Goal: Task Accomplishment & Management: Manage account settings

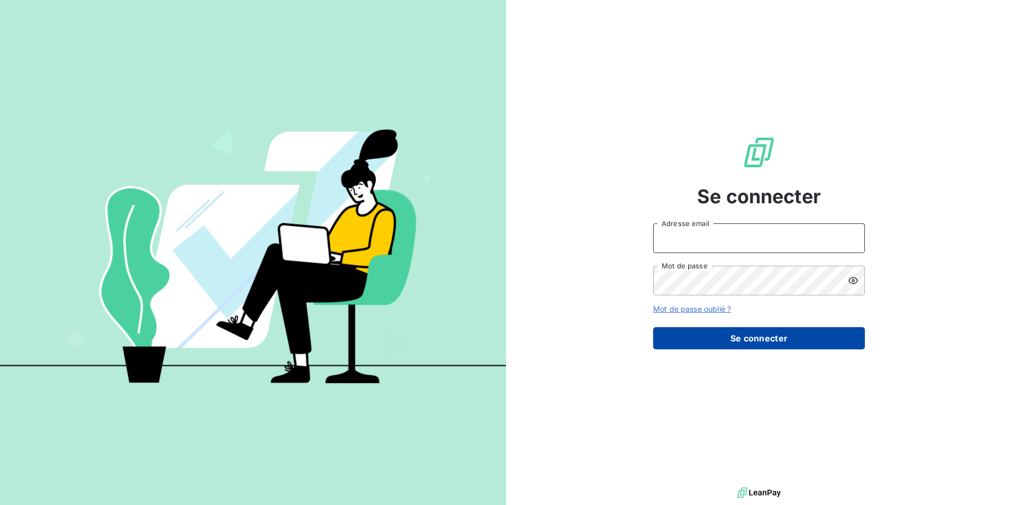
type input "[EMAIL_ADDRESS][DOMAIN_NAME]"
click at [673, 342] on button "Se connecter" at bounding box center [759, 338] width 212 height 22
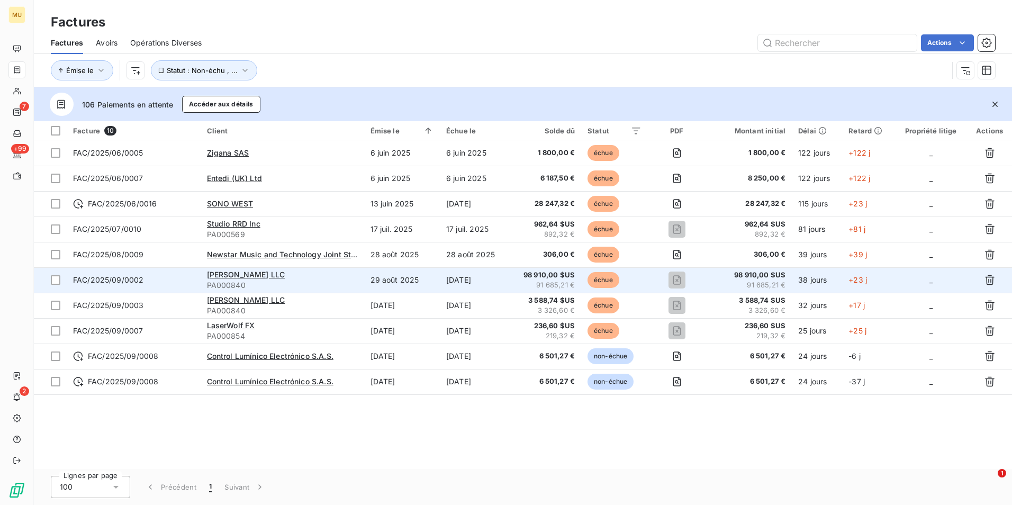
click at [467, 283] on td "[DATE]" at bounding box center [474, 279] width 69 height 25
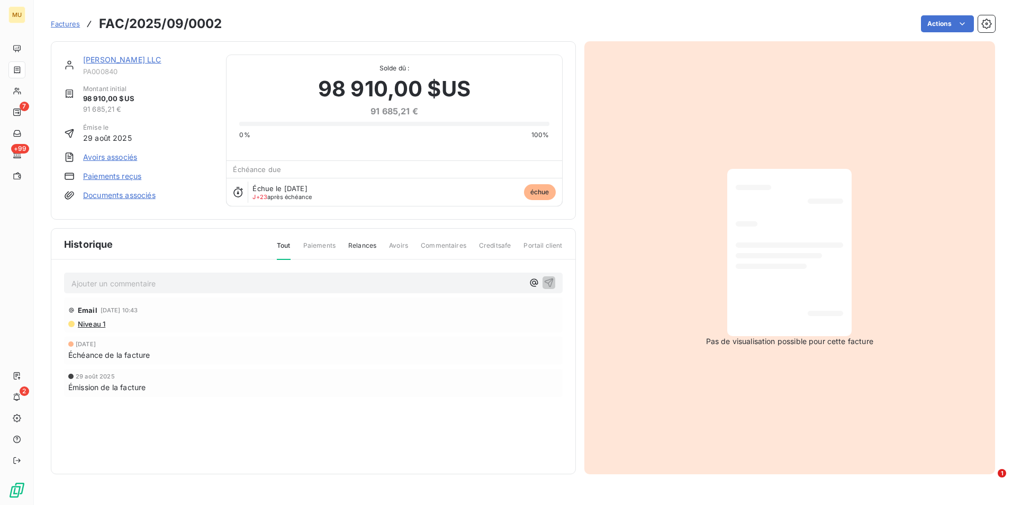
click at [121, 176] on link "Paiements reçus" at bounding box center [112, 176] width 58 height 11
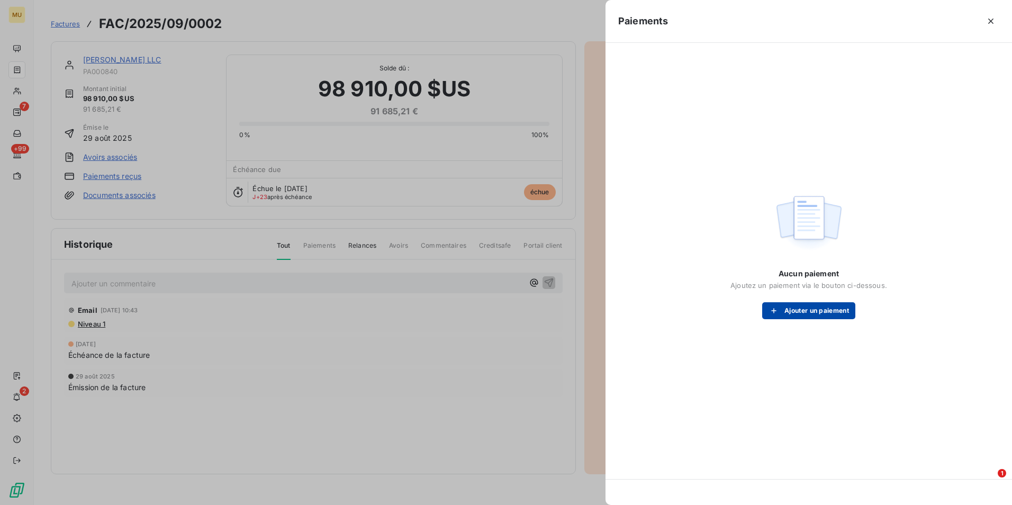
click at [673, 318] on button "Ajouter un paiement" at bounding box center [808, 310] width 93 height 17
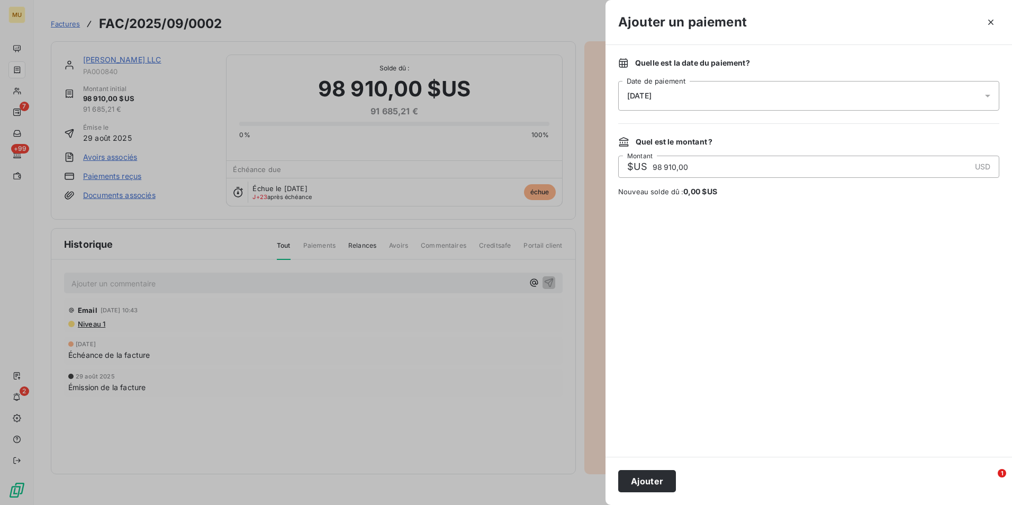
click at [673, 93] on div "[DATE]" at bounding box center [808, 96] width 381 height 30
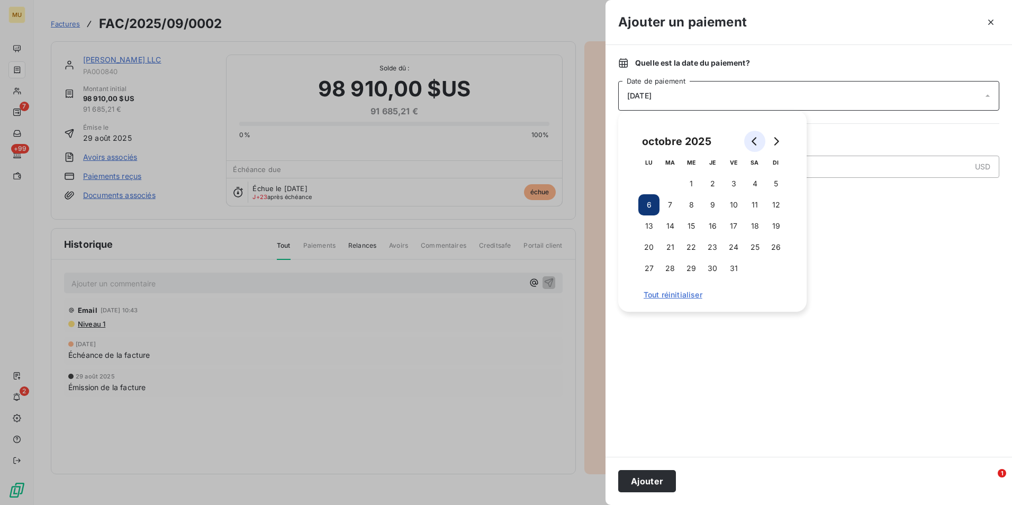
click at [673, 139] on icon "Go to previous month" at bounding box center [755, 141] width 8 height 8
click at [670, 260] on button "30" at bounding box center [670, 268] width 21 height 21
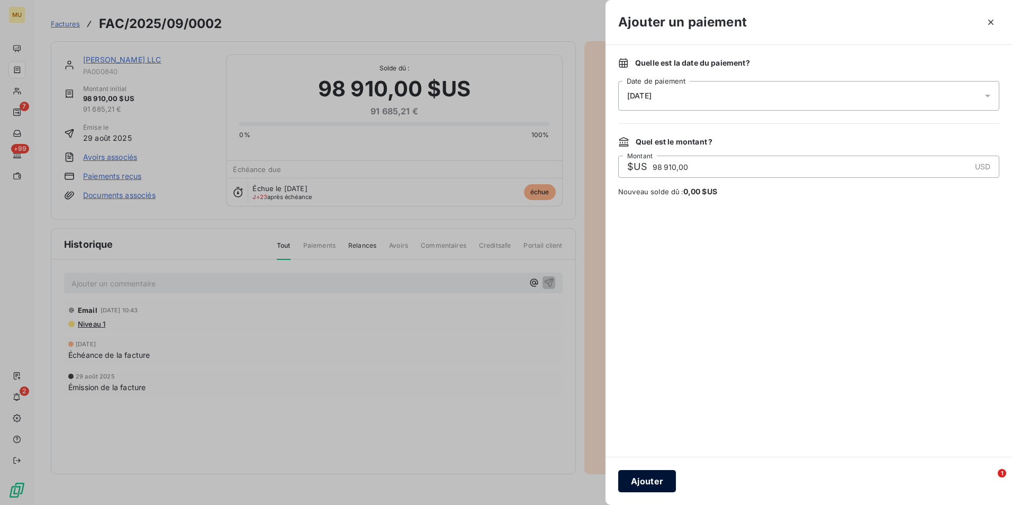
click at [655, 356] on button "Ajouter" at bounding box center [647, 481] width 58 height 22
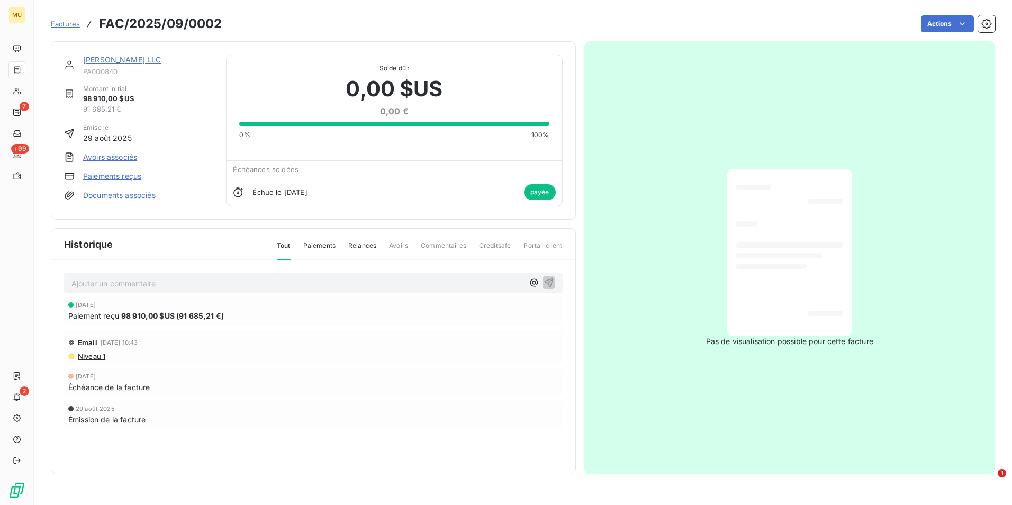
click at [67, 19] on link "Factures" at bounding box center [65, 24] width 29 height 11
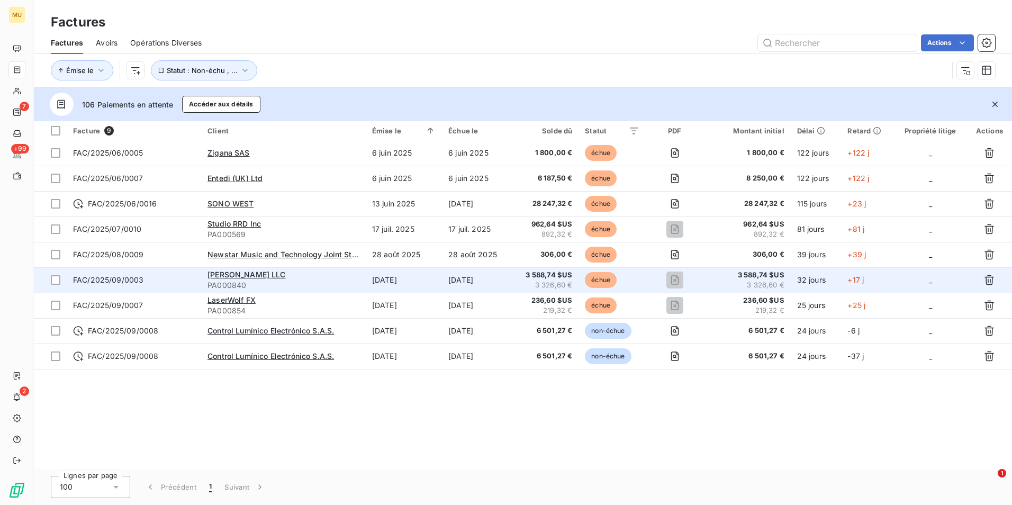
click at [673, 276] on span "3 588,74 $US" at bounding box center [747, 275] width 74 height 11
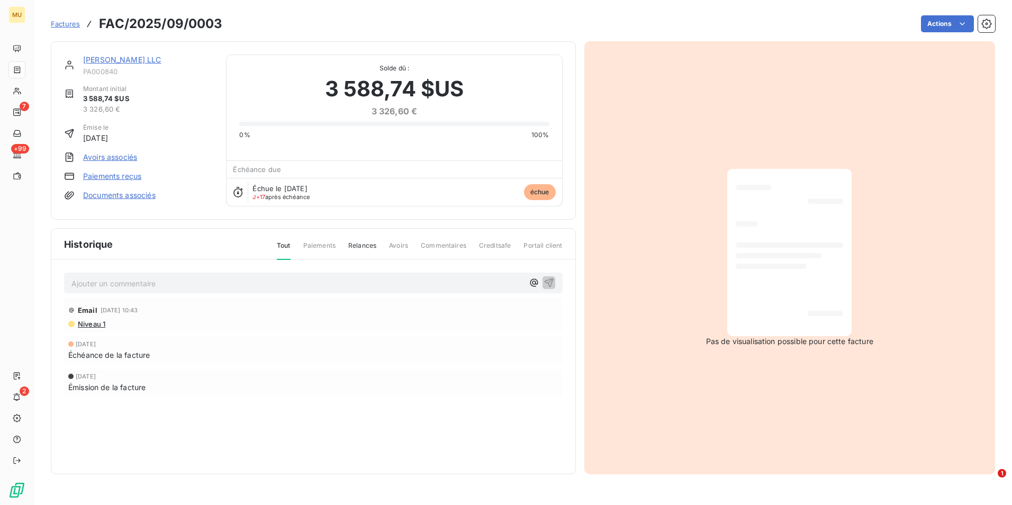
click at [123, 178] on link "Paiements reçus" at bounding box center [112, 176] width 58 height 11
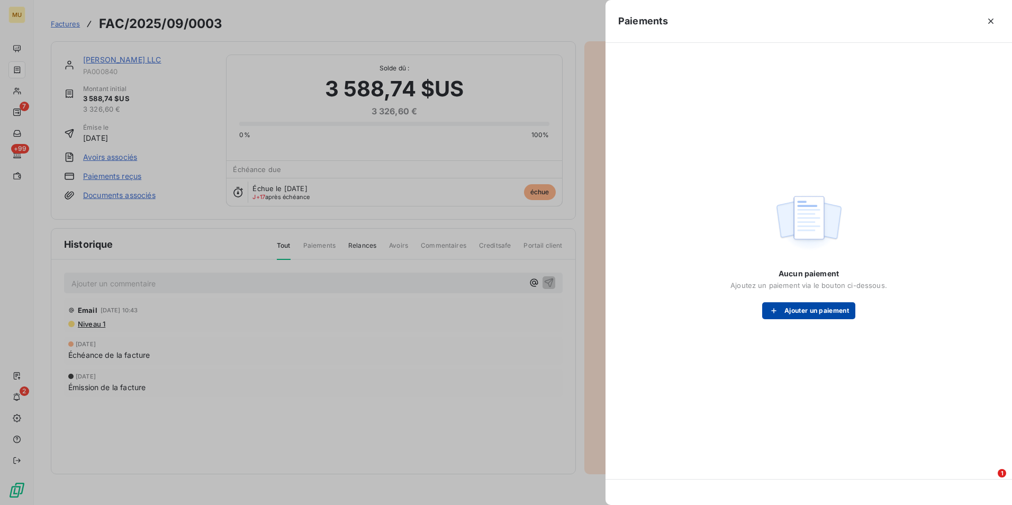
click at [673, 315] on button "Ajouter un paiement" at bounding box center [808, 310] width 93 height 17
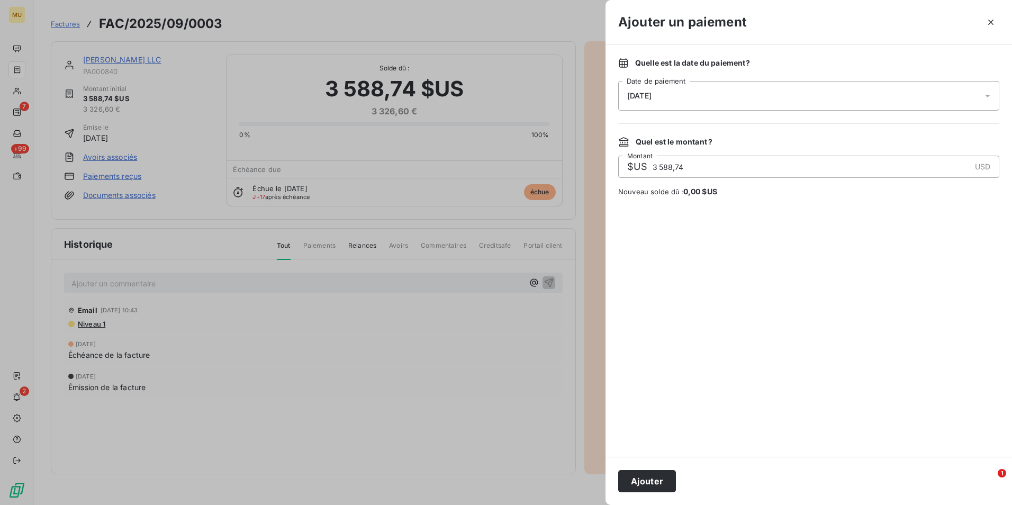
click at [673, 88] on div "[DATE]" at bounding box center [808, 96] width 381 height 30
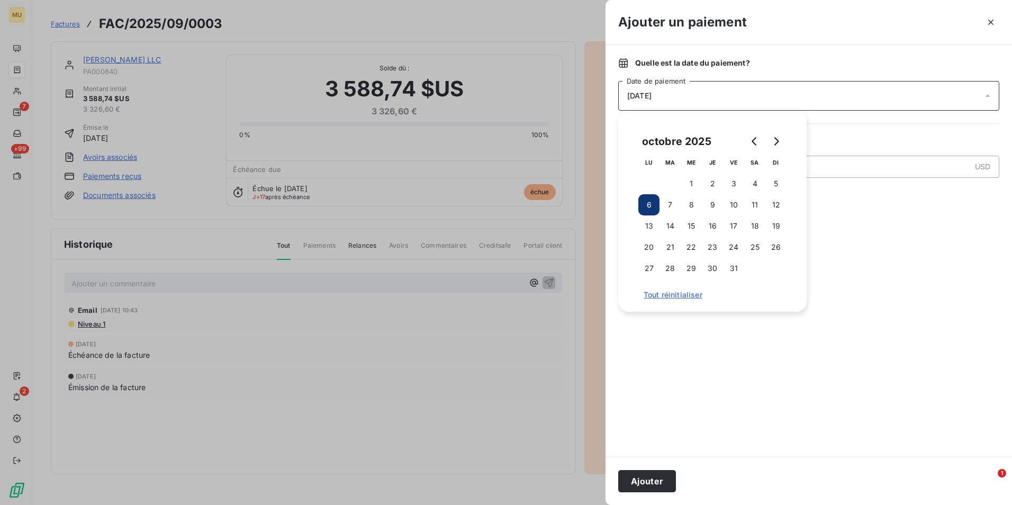
click at [673, 136] on div "octobre 2025" at bounding box center [712, 141] width 148 height 21
click at [673, 136] on button "Go to previous month" at bounding box center [754, 141] width 21 height 21
click at [673, 266] on button "30" at bounding box center [670, 268] width 21 height 21
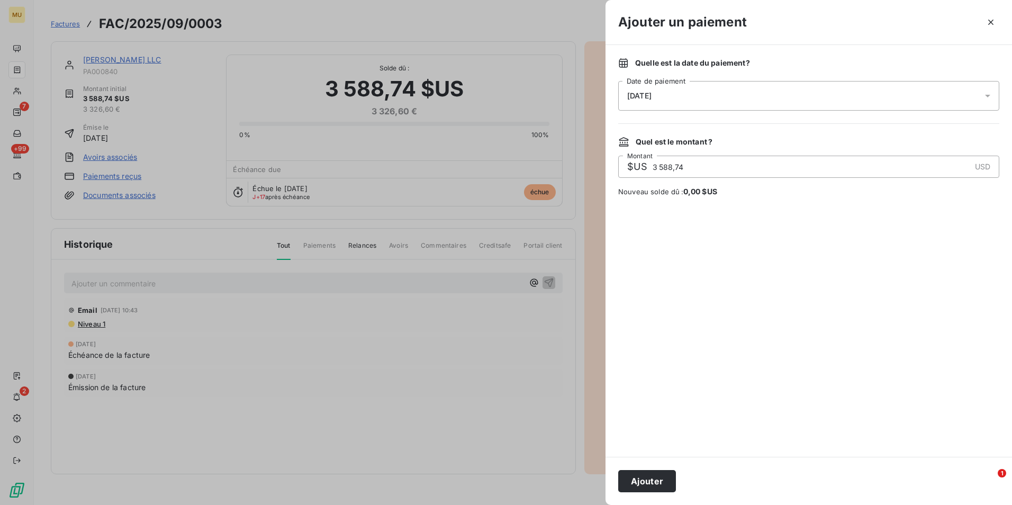
click at [673, 356] on div at bounding box center [808, 327] width 381 height 235
click at [663, 356] on button "Ajouter" at bounding box center [647, 481] width 58 height 22
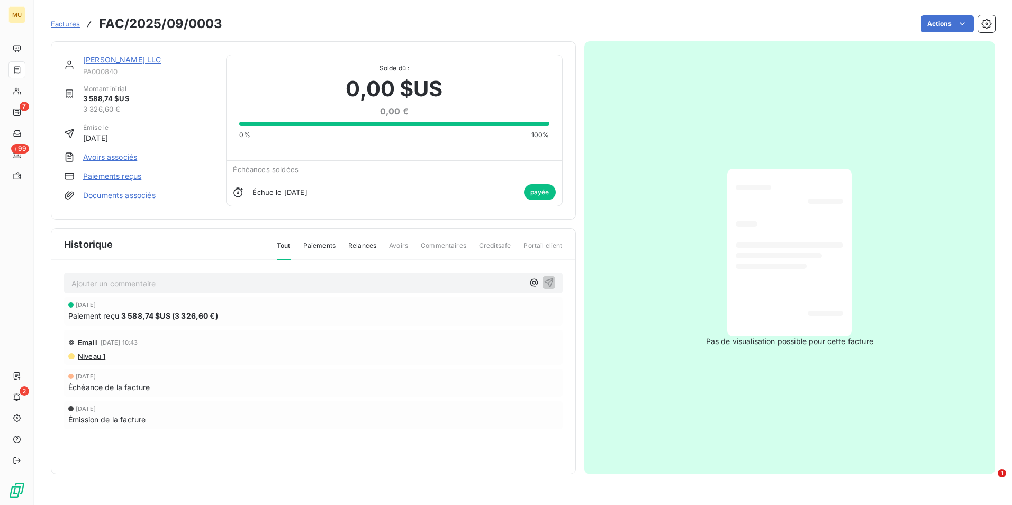
click at [62, 22] on span "Factures" at bounding box center [65, 24] width 29 height 8
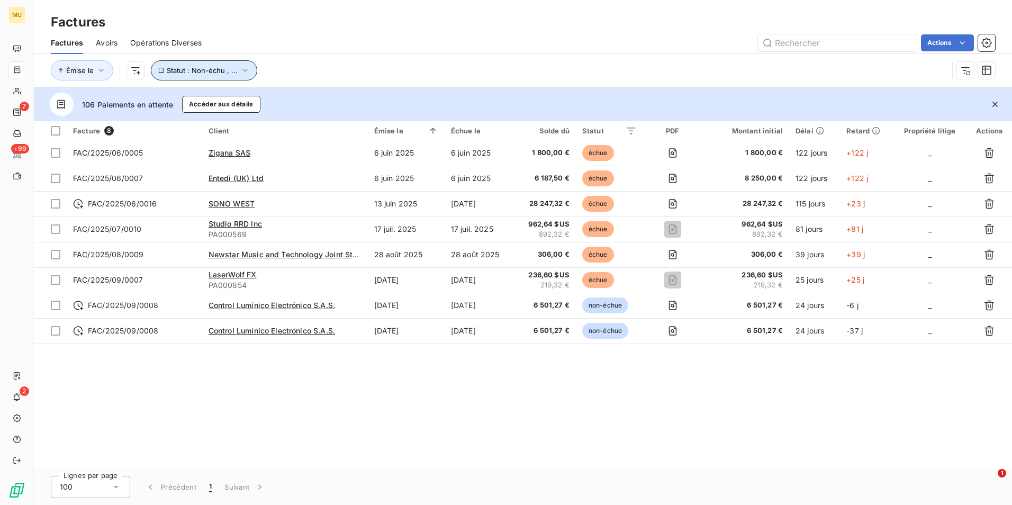
click at [169, 71] on span "Statut : Non-échu , ..." at bounding box center [202, 70] width 71 height 8
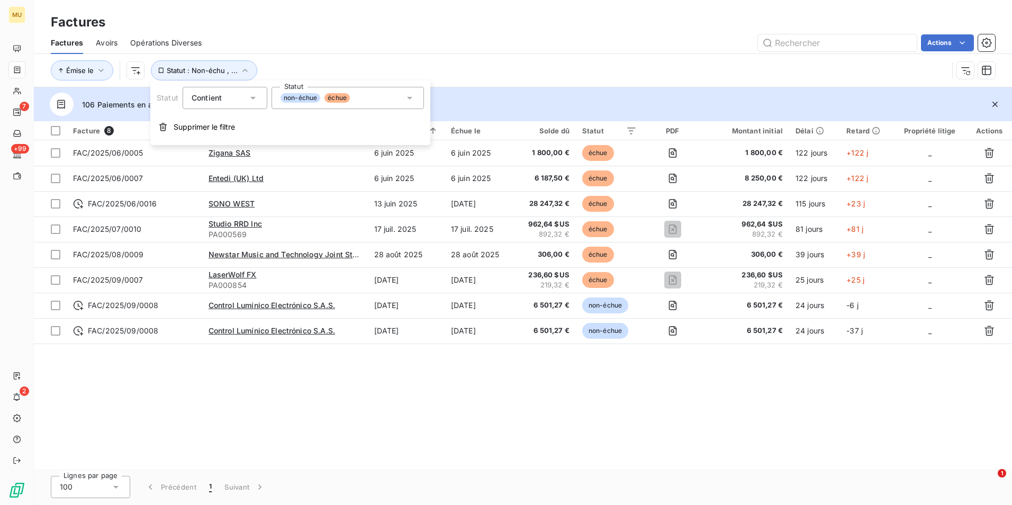
click at [223, 102] on div "Contient is" at bounding box center [220, 98] width 56 height 15
click at [296, 91] on div "non-échue échue" at bounding box center [348, 98] width 152 height 22
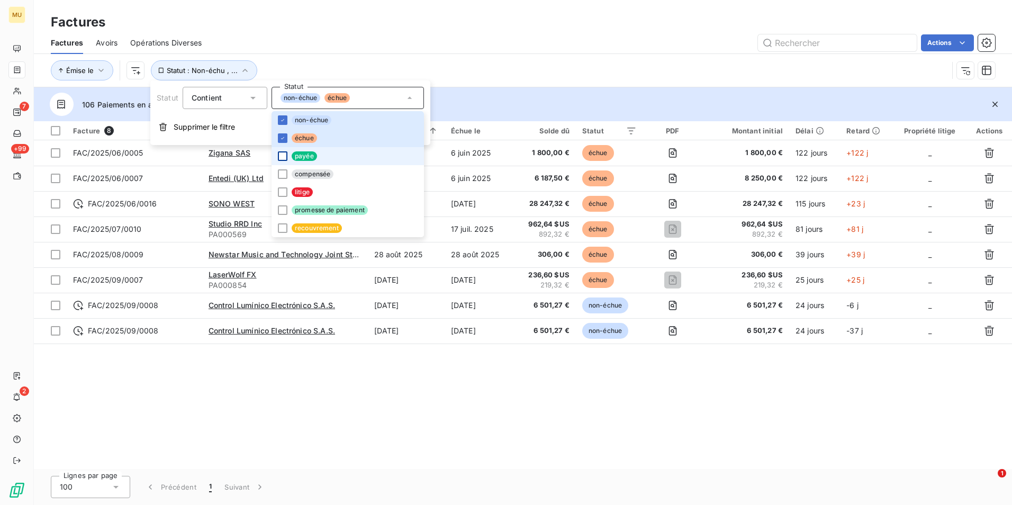
click at [281, 159] on div at bounding box center [283, 156] width 10 height 10
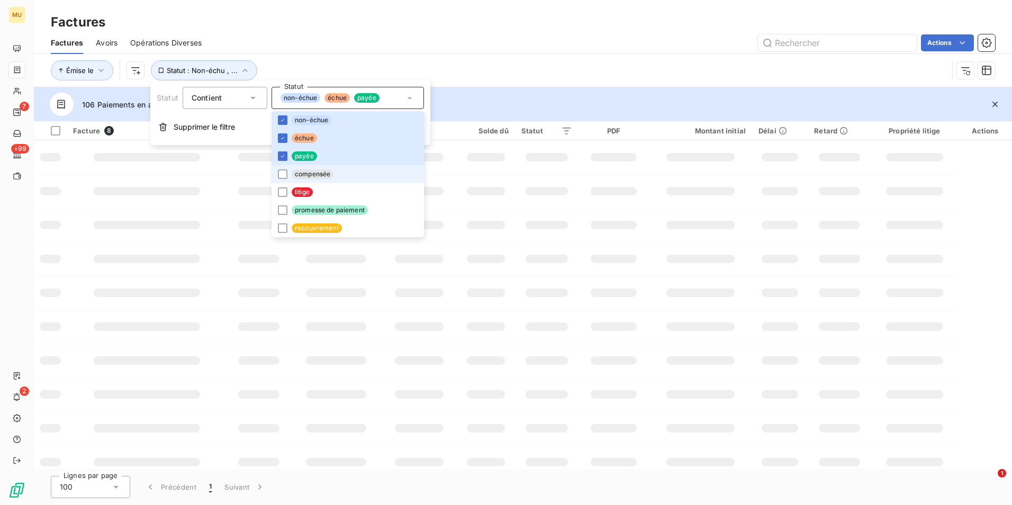
click at [283, 179] on li "compensée" at bounding box center [348, 174] width 152 height 18
click at [280, 194] on div at bounding box center [283, 192] width 10 height 10
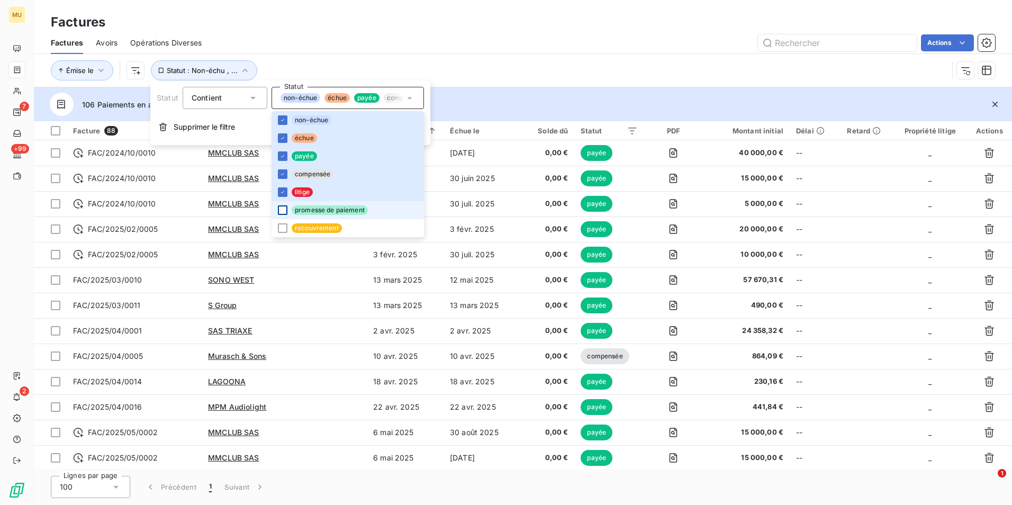
click at [284, 209] on div at bounding box center [283, 210] width 10 height 10
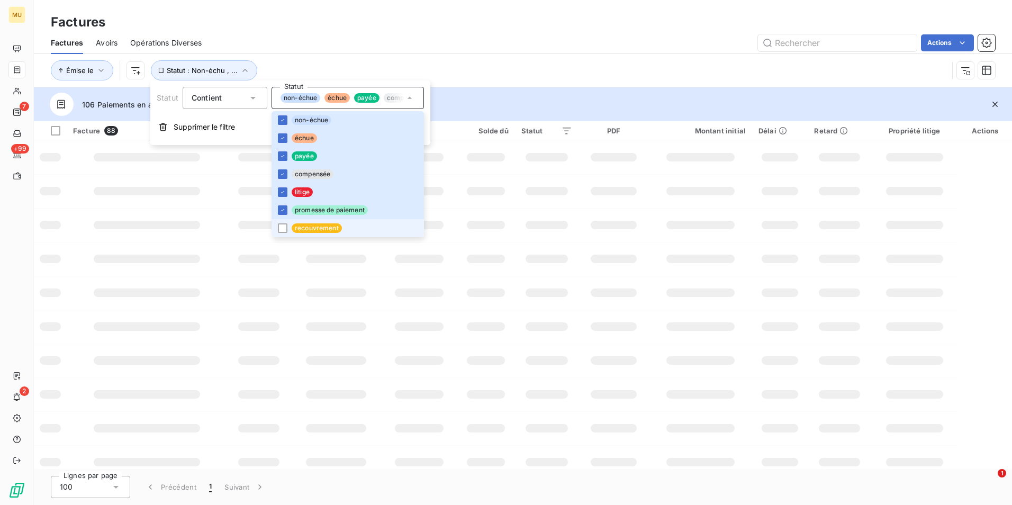
click at [276, 229] on li "recouvrement" at bounding box center [348, 228] width 152 height 18
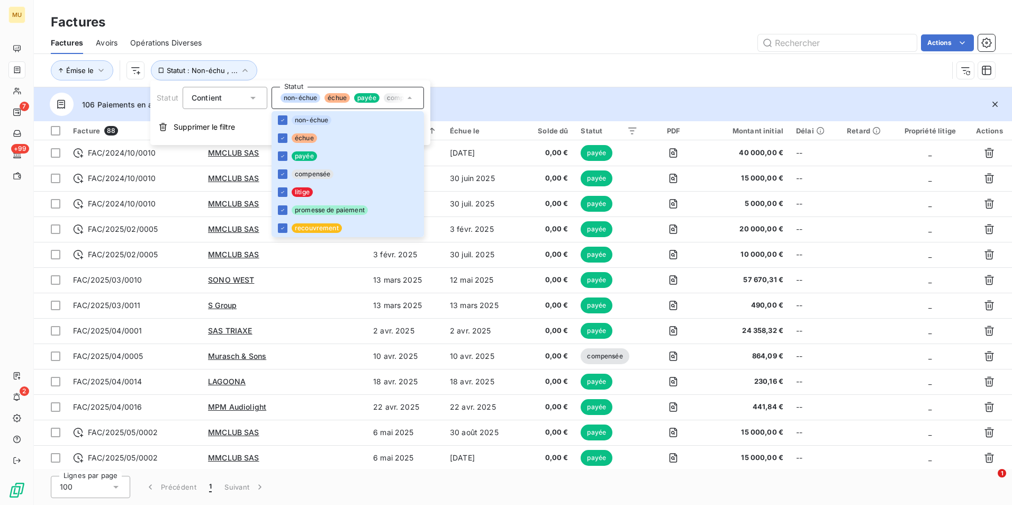
click at [337, 60] on div "Émise le Statut : Non-échu , ..." at bounding box center [499, 70] width 897 height 20
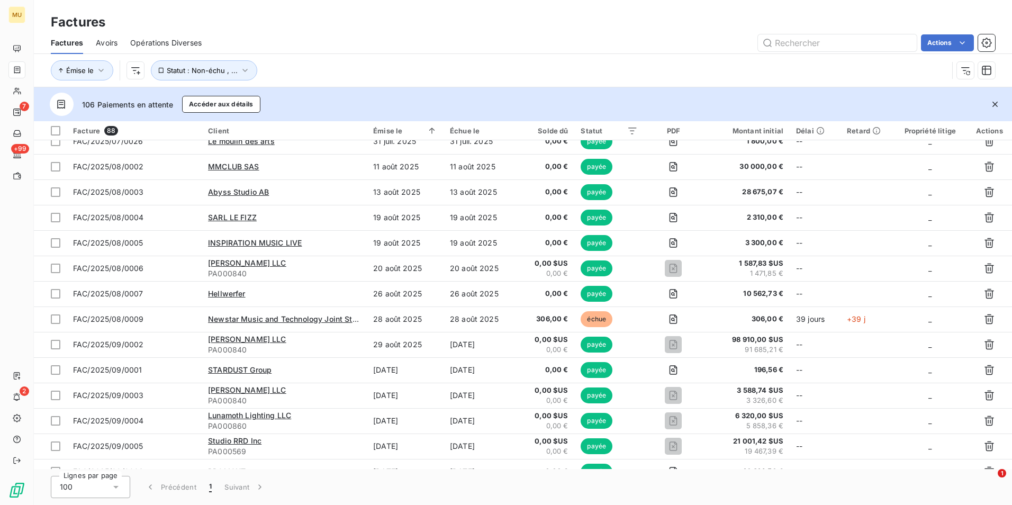
scroll to position [1747, 0]
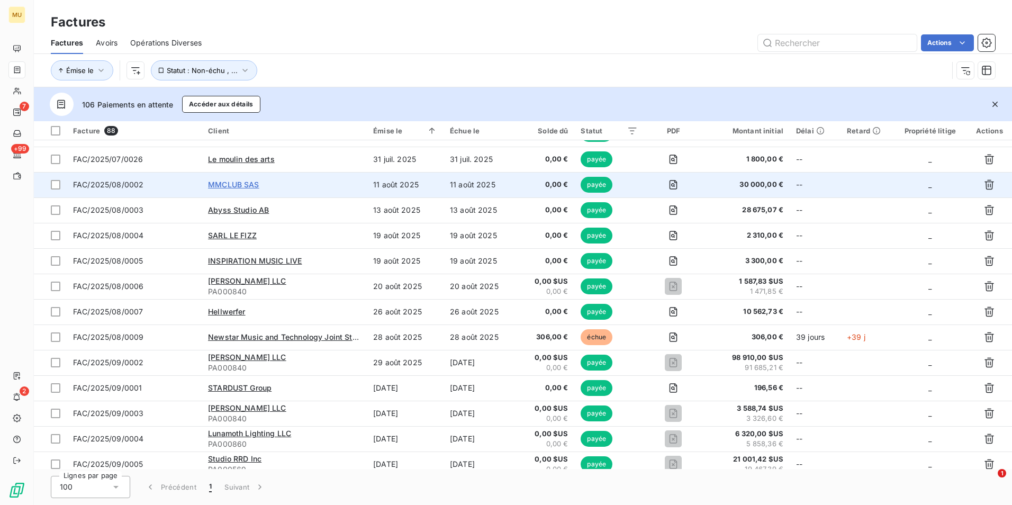
click at [238, 185] on span "MMCLUB SAS" at bounding box center [233, 184] width 51 height 9
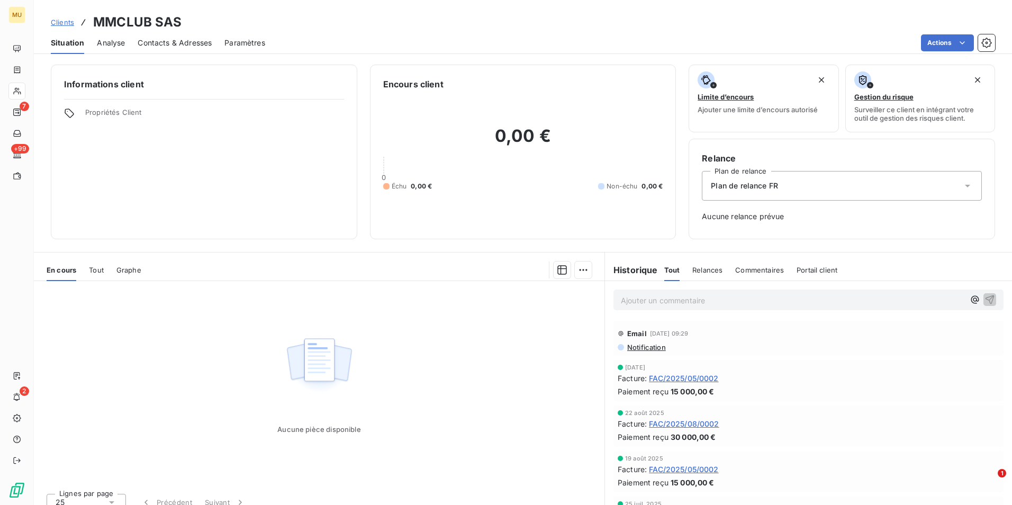
click at [110, 42] on span "Analyse" at bounding box center [111, 43] width 28 height 11
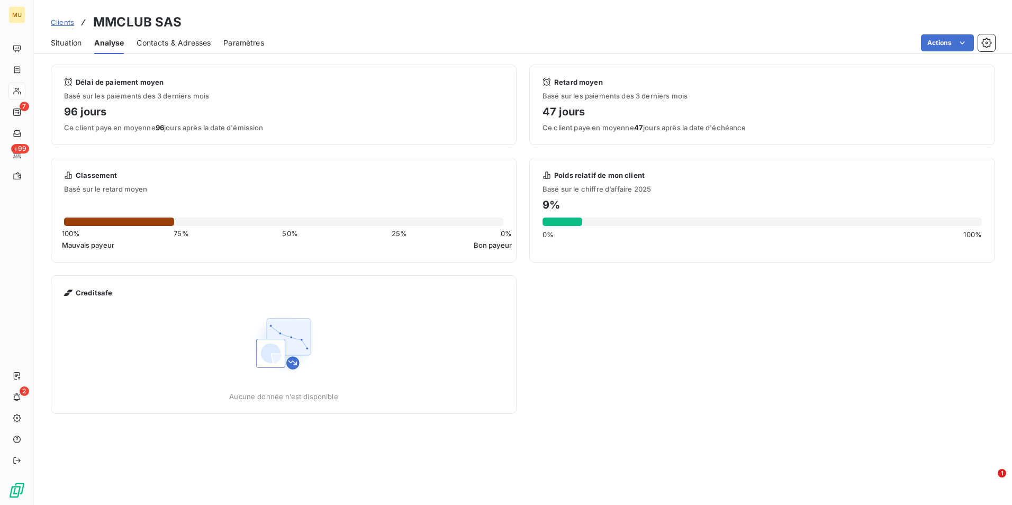
click at [73, 38] on span "Situation" at bounding box center [66, 43] width 31 height 11
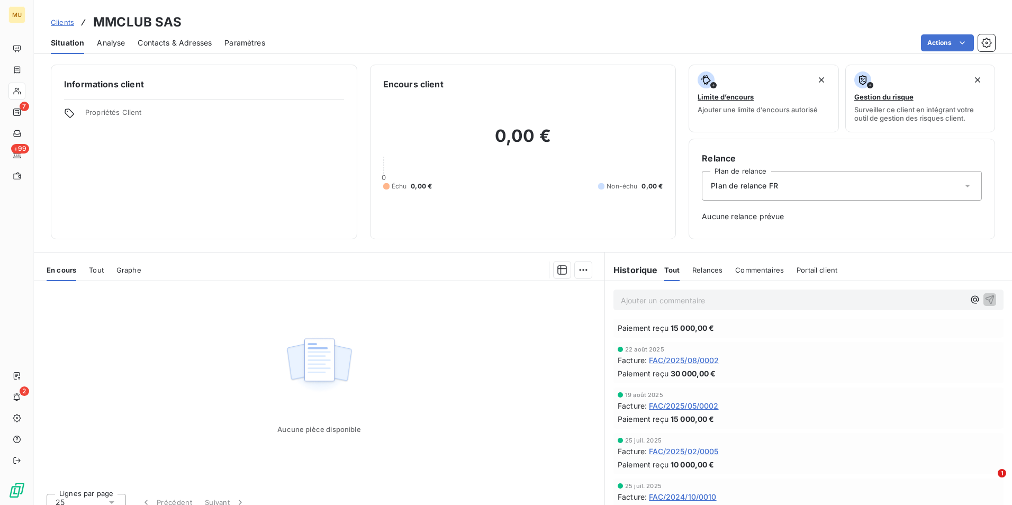
scroll to position [53, 0]
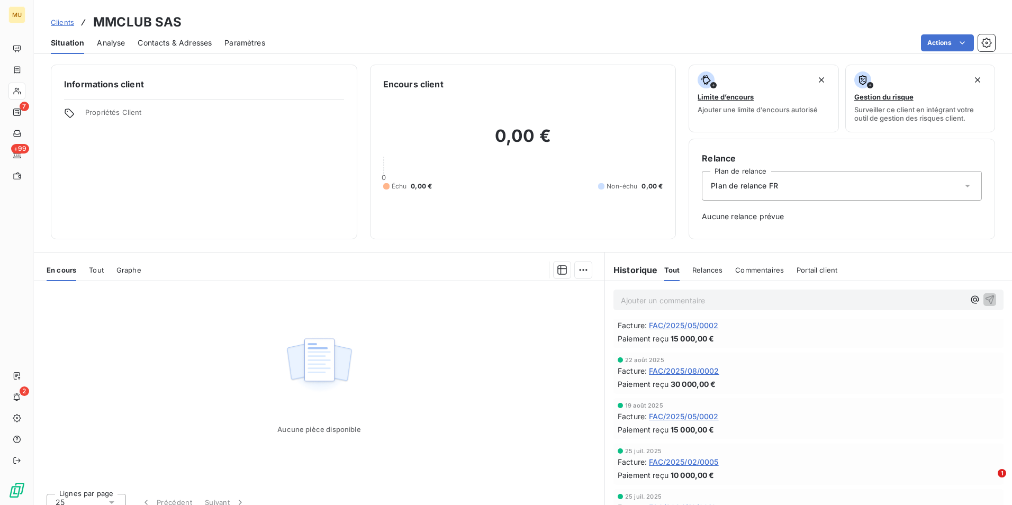
click at [254, 42] on span "Paramètres" at bounding box center [244, 43] width 41 height 11
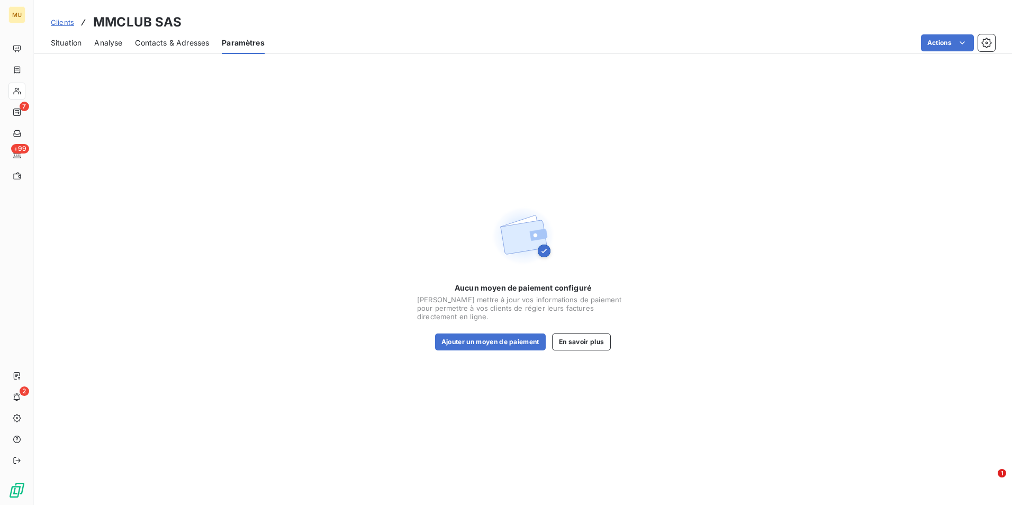
click at [67, 44] on span "Situation" at bounding box center [66, 43] width 31 height 11
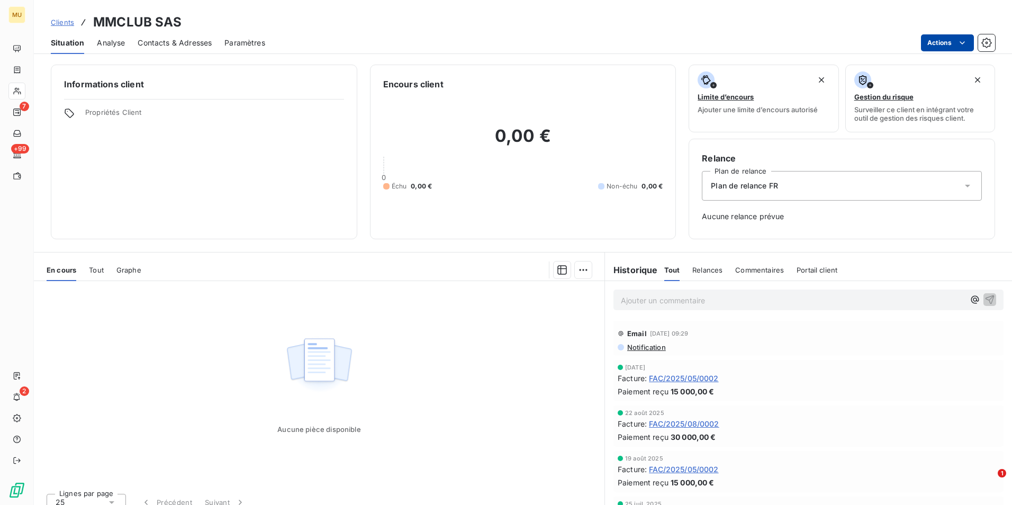
click at [673, 49] on html "MU 7 +99 2 Clients MMCLUB SAS Situation Analyse Contacts & Adresses Paramètres …" at bounding box center [506, 252] width 1012 height 505
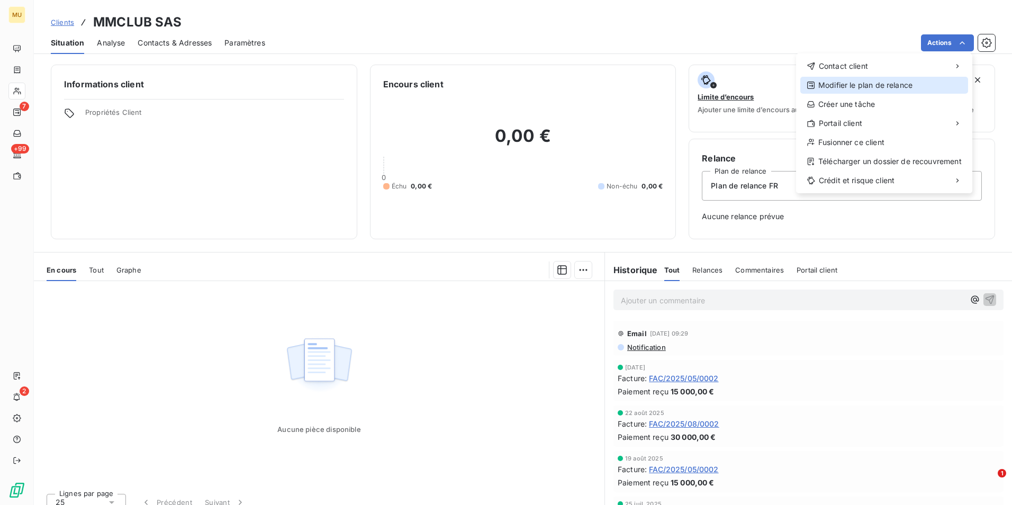
click at [673, 91] on div "Modifier le plan de relance" at bounding box center [884, 85] width 168 height 17
click at [673, 41] on html "MU 7 +99 2 Clients MMCLUB SAS Situation Analyse Contacts & Adresses Paramètres …" at bounding box center [506, 252] width 1012 height 505
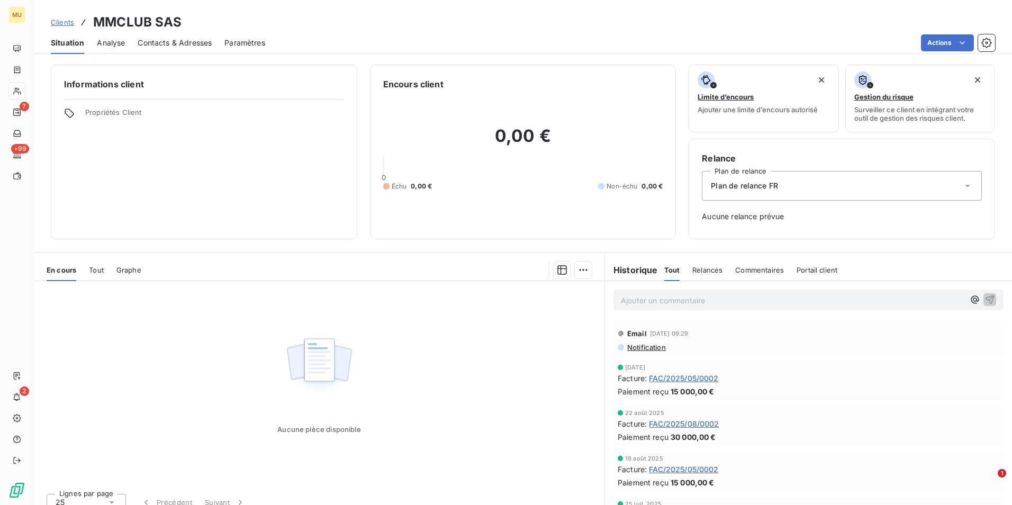
click at [673, 41] on html "MU 7 +99 2 Clients MMCLUB SAS Situation Analyse Contacts & Adresses Paramètres …" at bounding box center [506, 252] width 1012 height 505
click at [673, 41] on icon "button" at bounding box center [987, 43] width 11 height 11
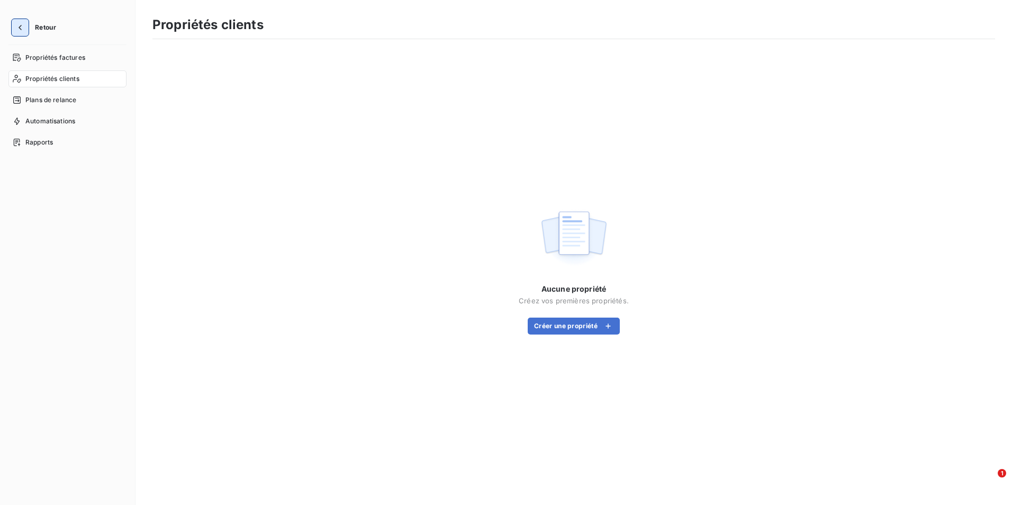
click at [20, 23] on icon "button" at bounding box center [20, 27] width 11 height 11
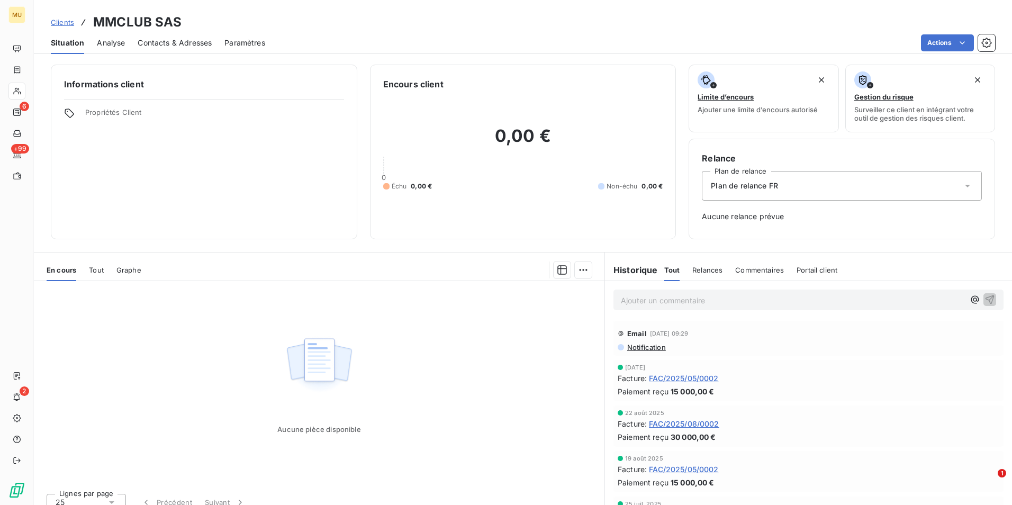
click at [104, 268] on span "Tout" at bounding box center [96, 270] width 15 height 8
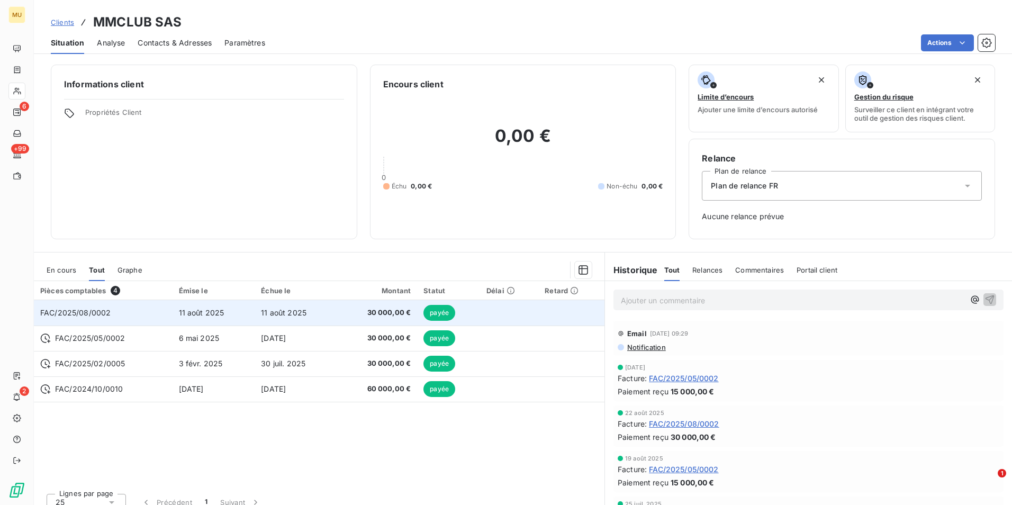
click at [359, 311] on span "30 000,00 €" at bounding box center [377, 313] width 67 height 11
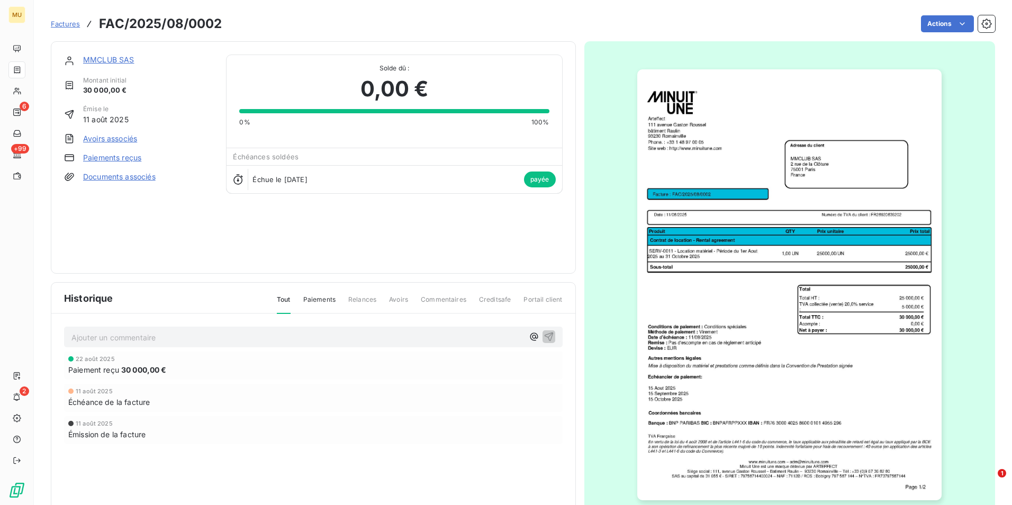
click at [318, 304] on span "Paiements" at bounding box center [319, 304] width 32 height 18
click at [102, 356] on span "Paiement reçu" at bounding box center [93, 369] width 51 height 11
click at [116, 160] on link "Paiements reçus" at bounding box center [112, 157] width 58 height 11
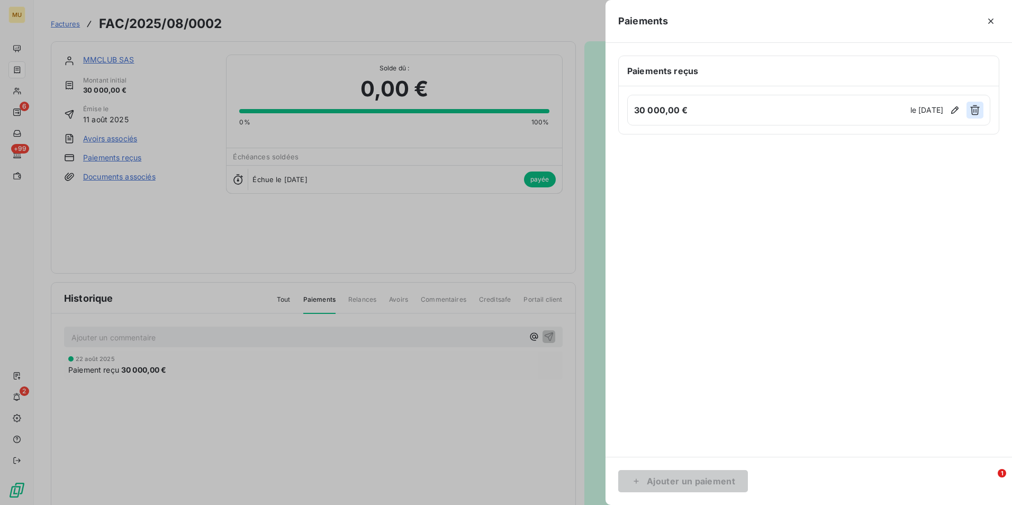
click at [673, 109] on button "button" at bounding box center [975, 110] width 17 height 17
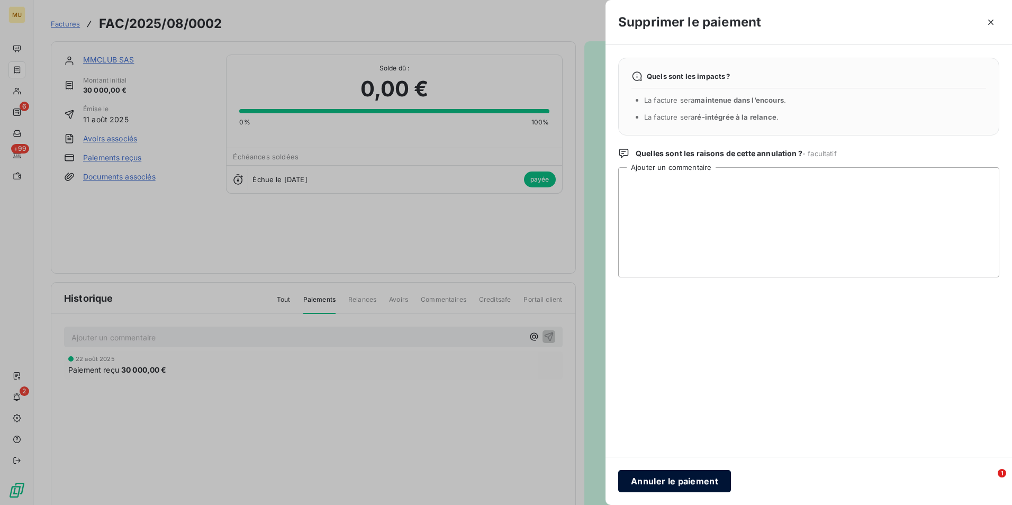
click at [673, 356] on button "Annuler le paiement" at bounding box center [674, 481] width 113 height 22
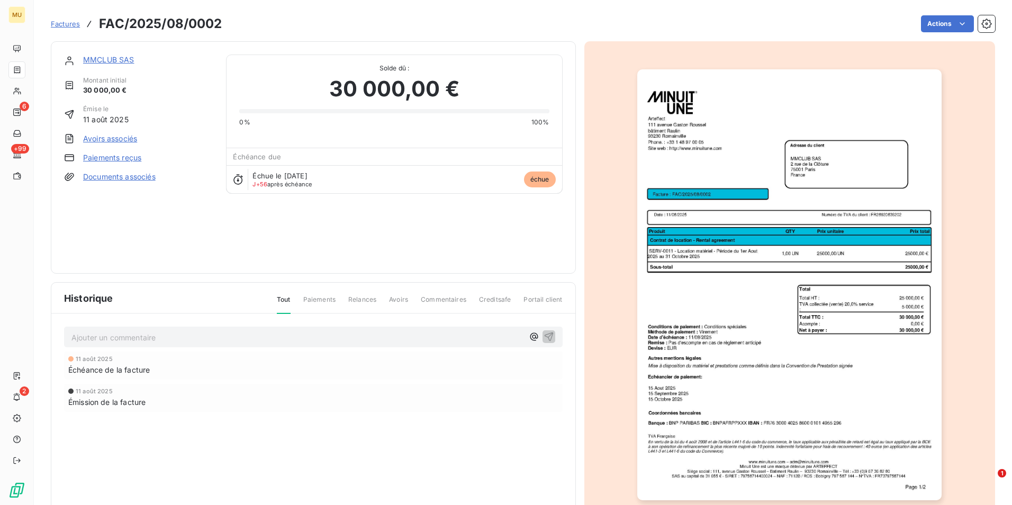
click at [245, 240] on div "MMCLUB SAS Montant initial 30 000,00 € Émise le [DATE] Avoirs associés Paiement…" at bounding box center [313, 158] width 499 height 206
click at [65, 27] on span "Factures" at bounding box center [65, 24] width 29 height 8
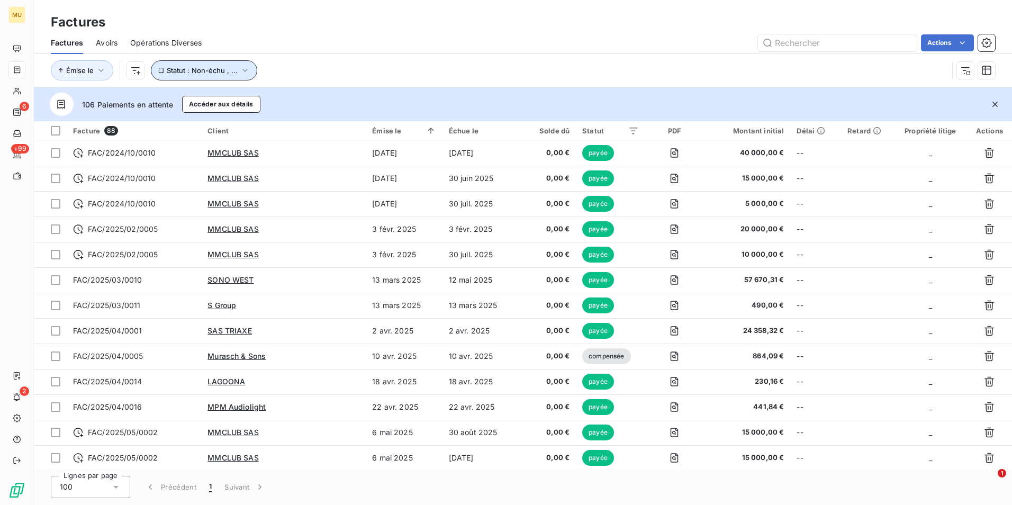
click at [190, 74] on span "Statut : Non-échu , ..." at bounding box center [202, 70] width 71 height 8
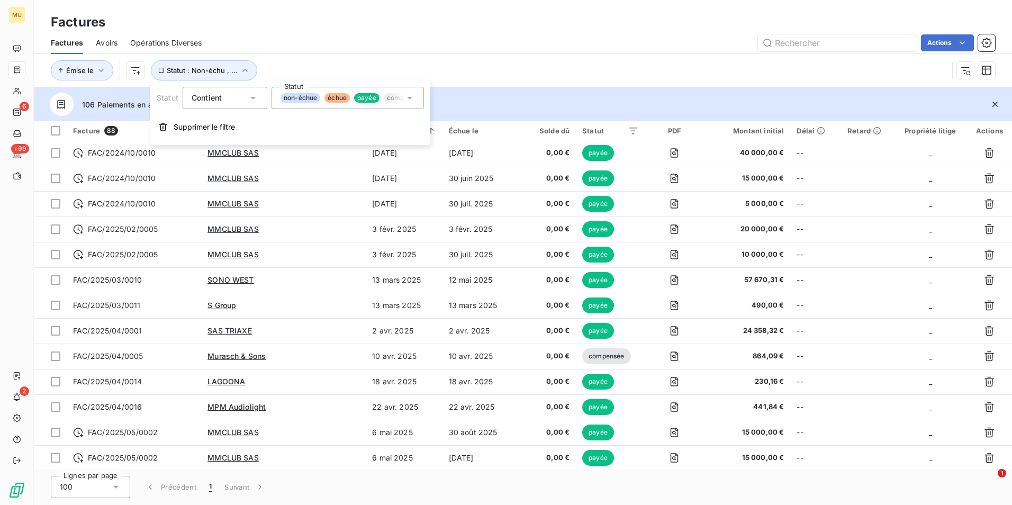
click at [399, 100] on span "compensée" at bounding box center [405, 98] width 42 height 10
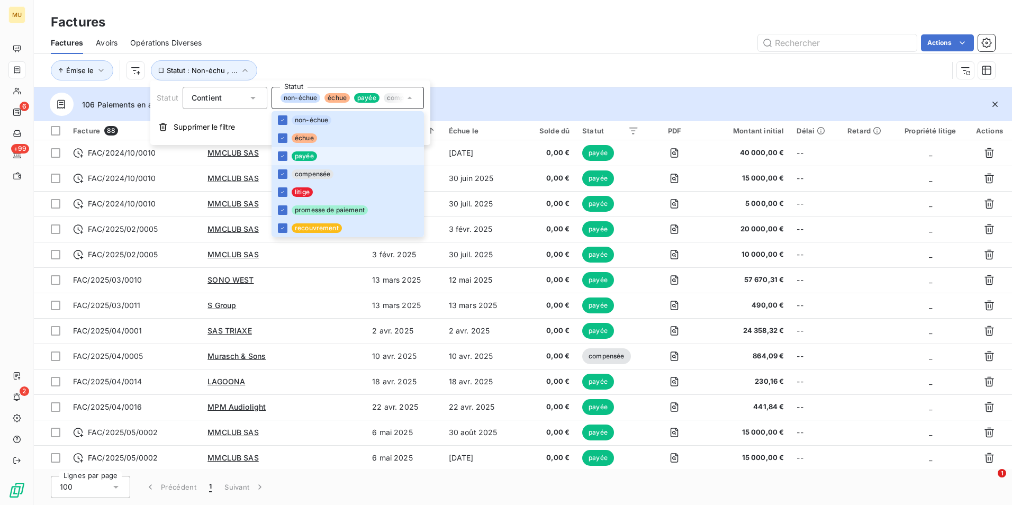
click at [279, 150] on li "payée" at bounding box center [348, 156] width 152 height 18
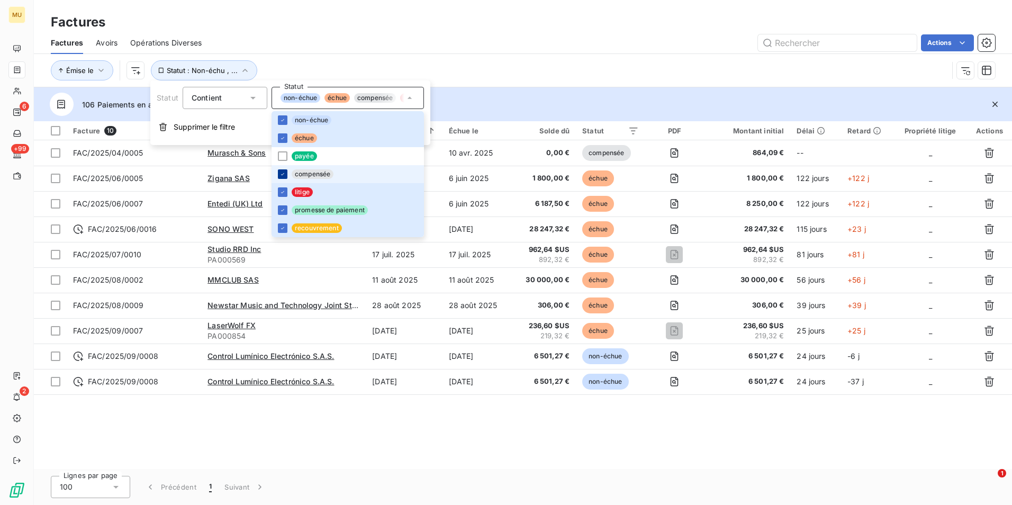
click at [280, 176] on icon at bounding box center [283, 174] width 6 height 6
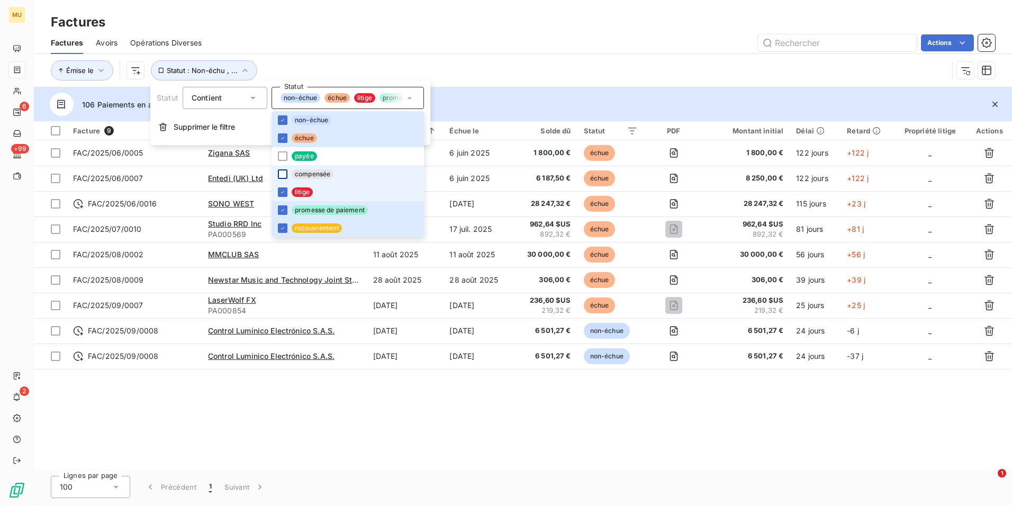
click at [279, 185] on li "litige" at bounding box center [348, 192] width 152 height 18
click at [280, 213] on icon at bounding box center [283, 210] width 6 height 6
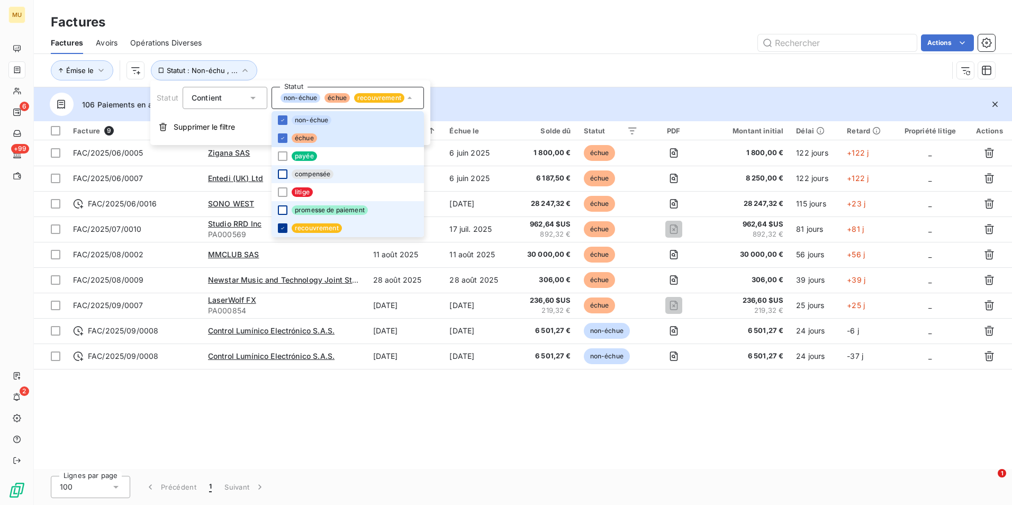
click at [280, 225] on icon at bounding box center [283, 228] width 6 height 6
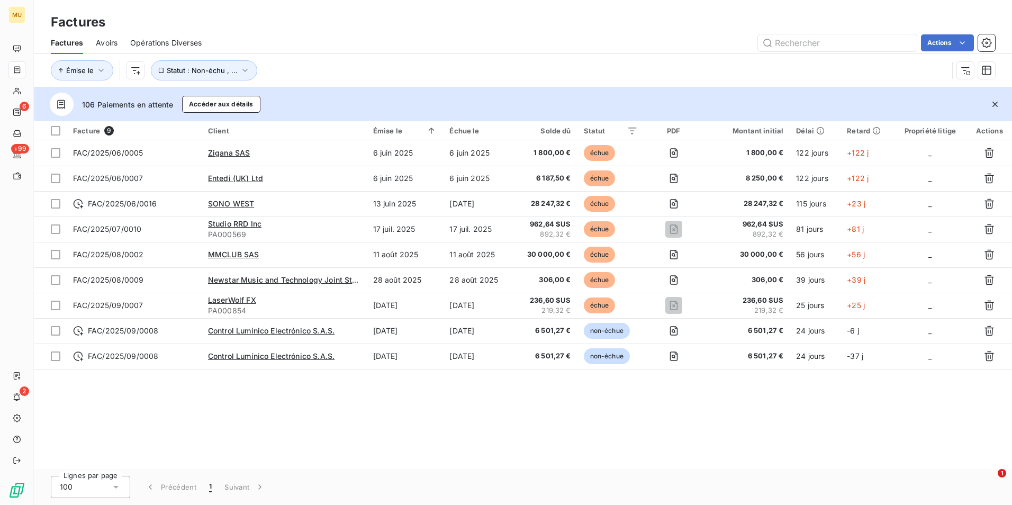
click at [286, 356] on div "Facture 9 Client Émise le Échue le Solde dû Statut PDF Montant initial Délai Re…" at bounding box center [523, 295] width 978 height 348
click at [673, 42] on input "text" at bounding box center [837, 42] width 159 height 17
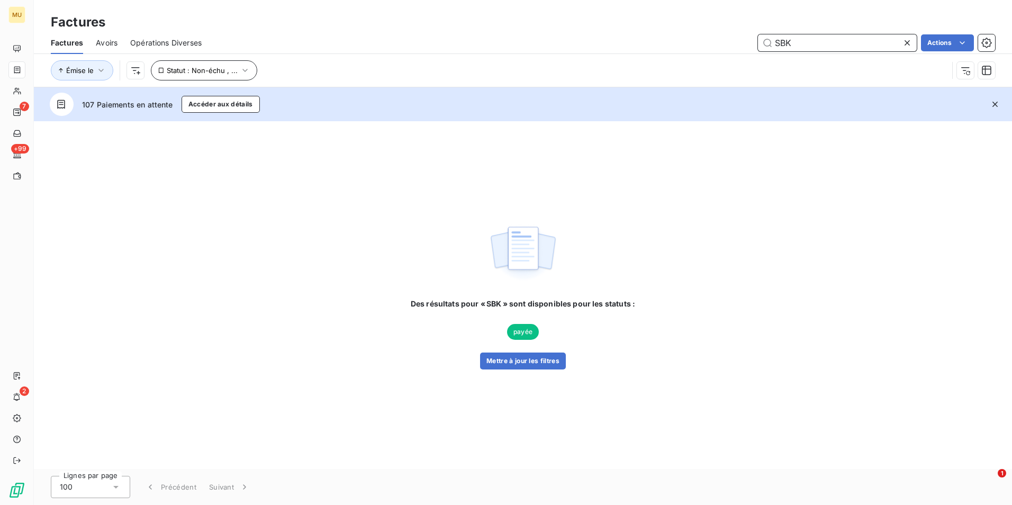
type input "SBK"
click at [207, 64] on button "Statut : Non-échu , ..." at bounding box center [204, 70] width 106 height 20
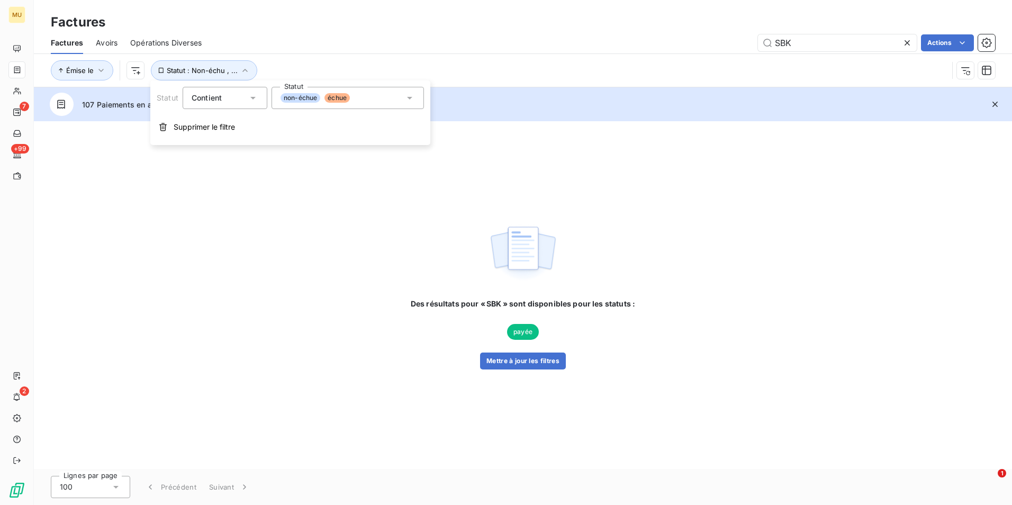
click at [372, 94] on div "non-échue échue" at bounding box center [348, 98] width 152 height 22
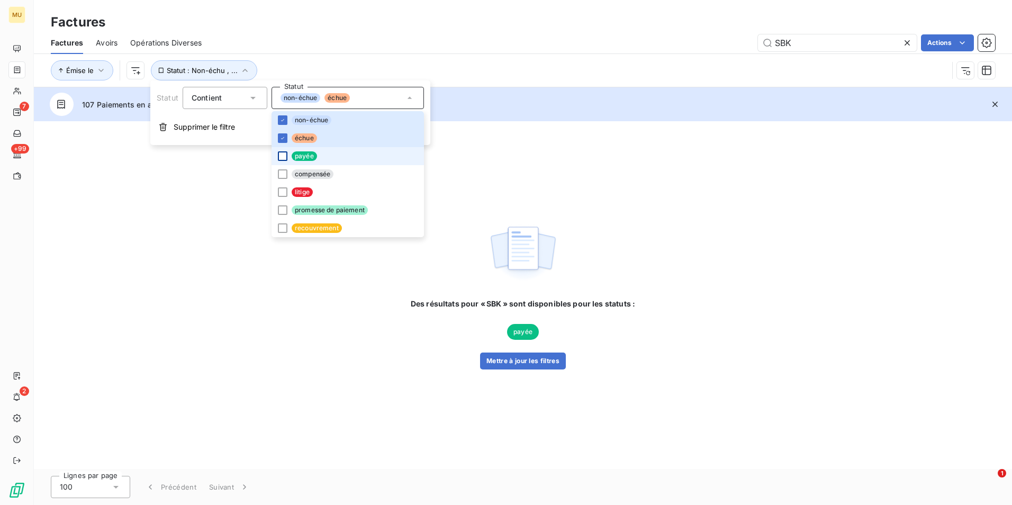
click at [284, 160] on div at bounding box center [283, 156] width 10 height 10
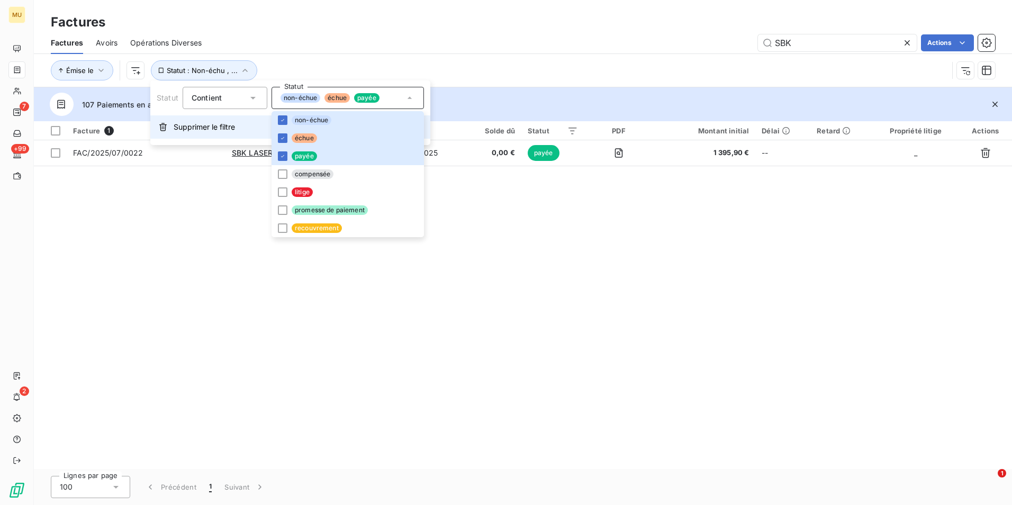
click at [213, 127] on span "Supprimer le filtre" at bounding box center [204, 127] width 61 height 11
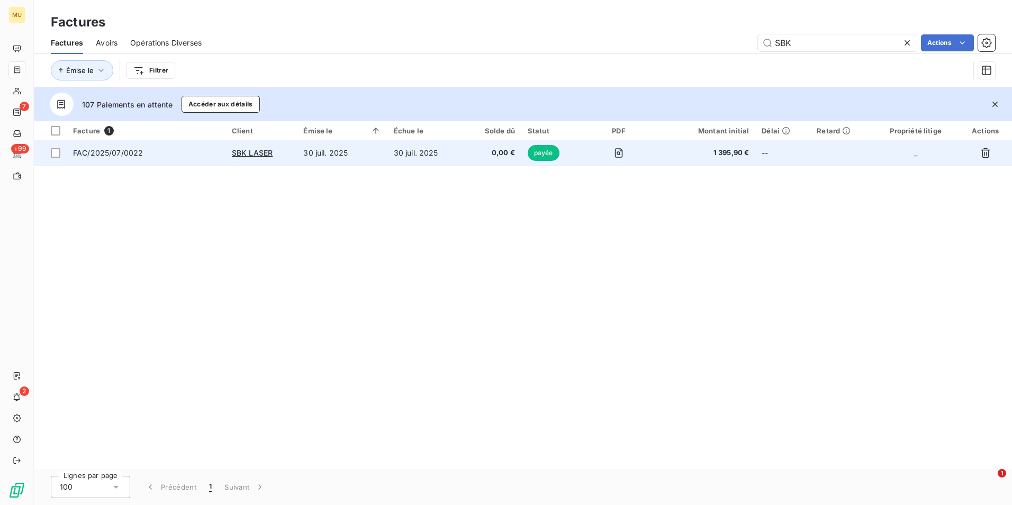
click at [427, 155] on td "30 juil. 2025" at bounding box center [426, 152] width 76 height 25
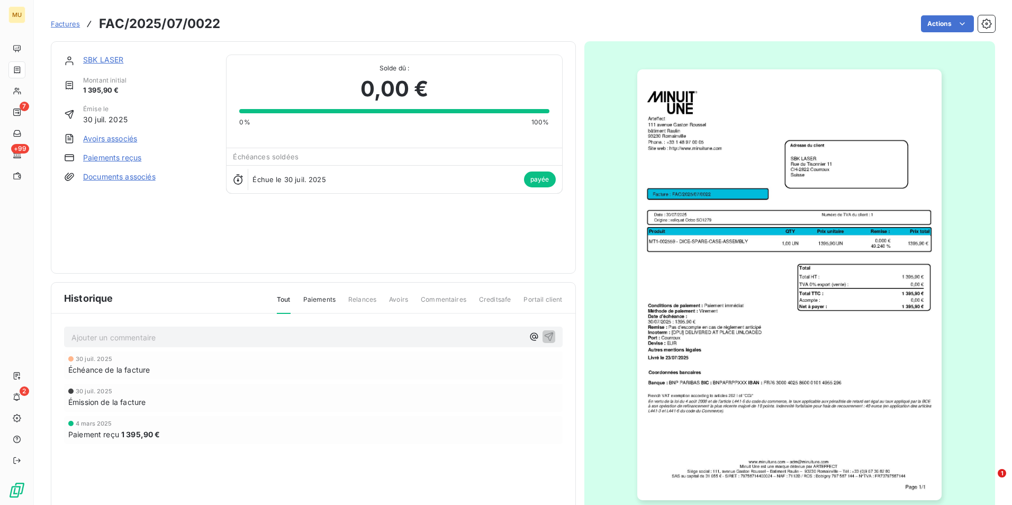
click at [317, 301] on span "Paiements" at bounding box center [319, 304] width 32 height 18
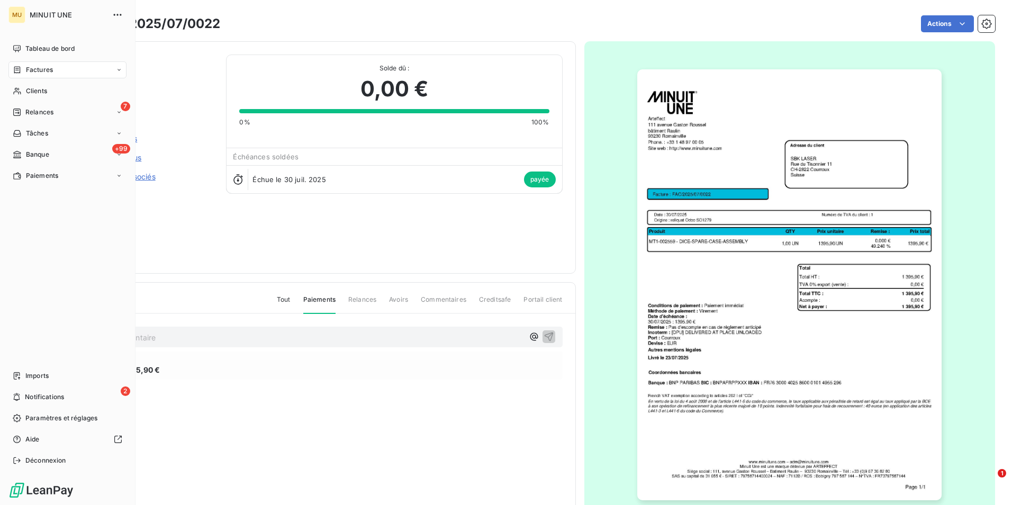
click at [56, 73] on div "Factures" at bounding box center [67, 69] width 118 height 17
click at [46, 90] on span "Factures" at bounding box center [38, 91] width 27 height 10
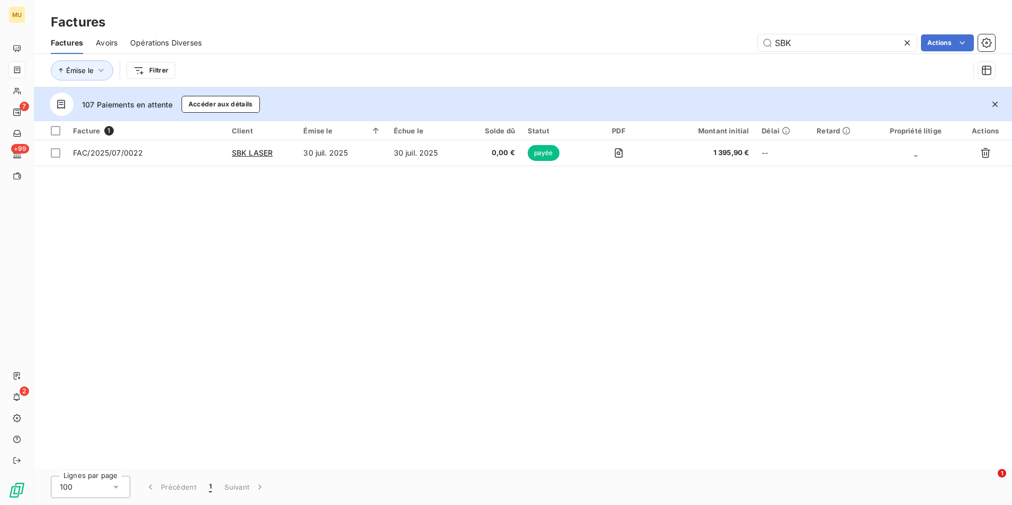
click at [673, 45] on icon at bounding box center [907, 43] width 11 height 11
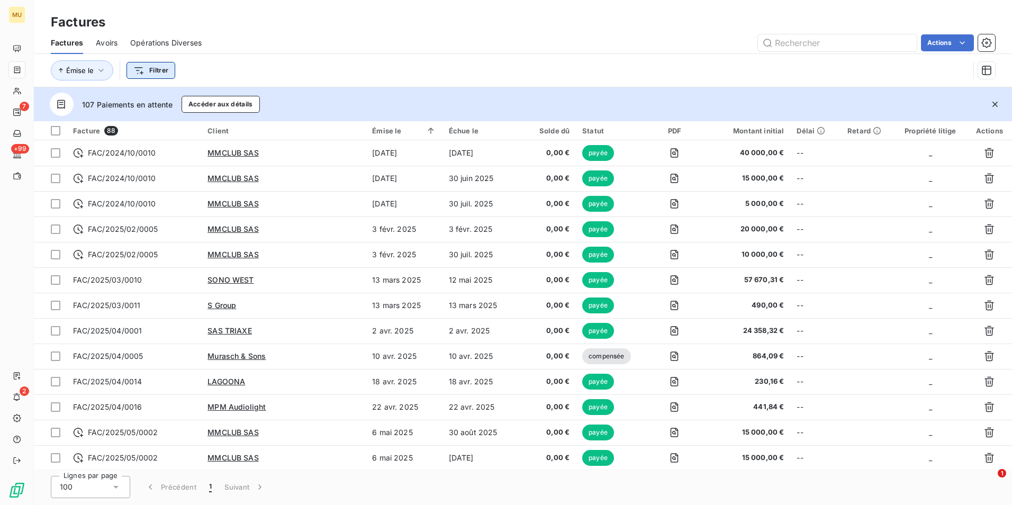
click at [159, 74] on html "MU 7 +99 2 Factures Factures Avoirs Opérations Diverses Actions Émise le Filtre…" at bounding box center [506, 252] width 1012 height 505
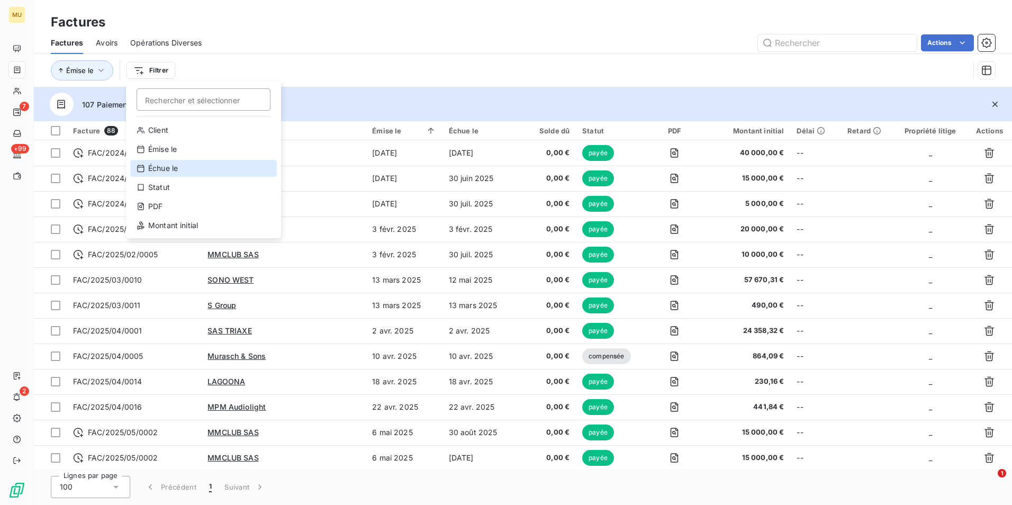
click at [164, 165] on div "Échue le" at bounding box center [203, 168] width 147 height 17
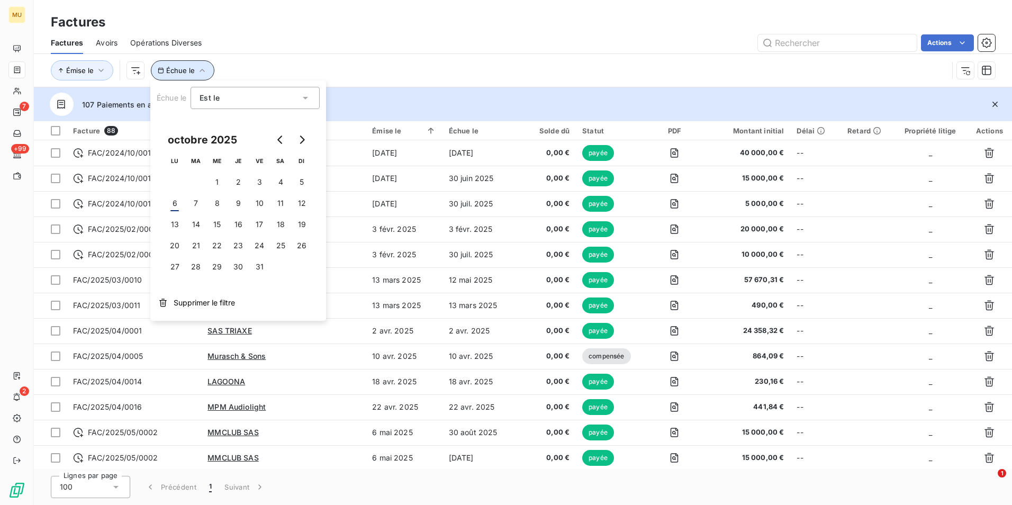
click at [160, 73] on icon "button" at bounding box center [161, 70] width 6 height 6
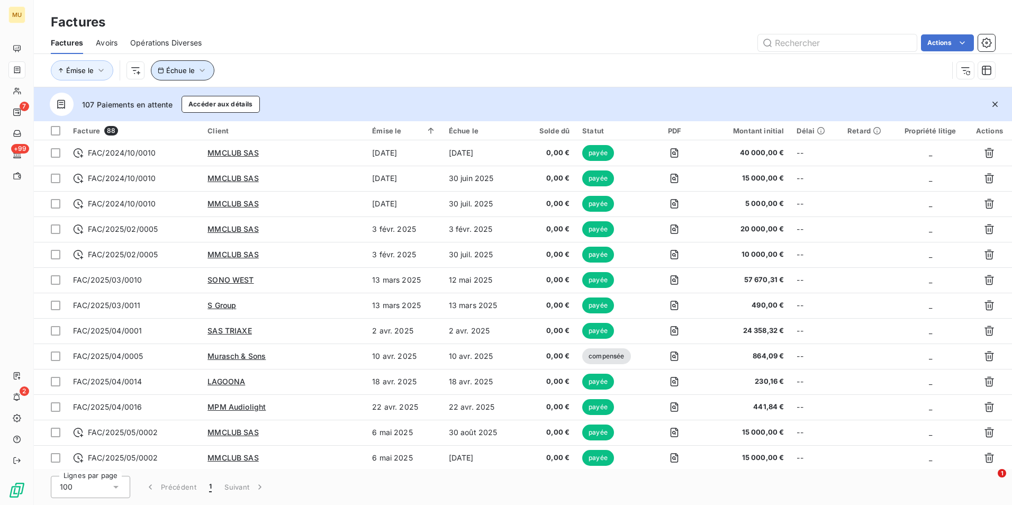
click at [197, 68] on icon "button" at bounding box center [202, 70] width 11 height 11
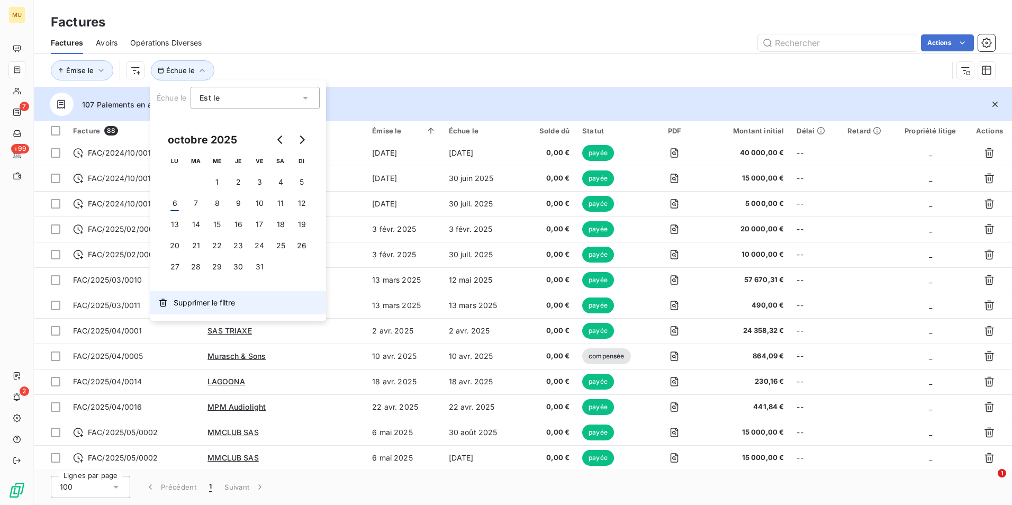
click at [212, 302] on span "Supprimer le filtre" at bounding box center [204, 303] width 61 height 11
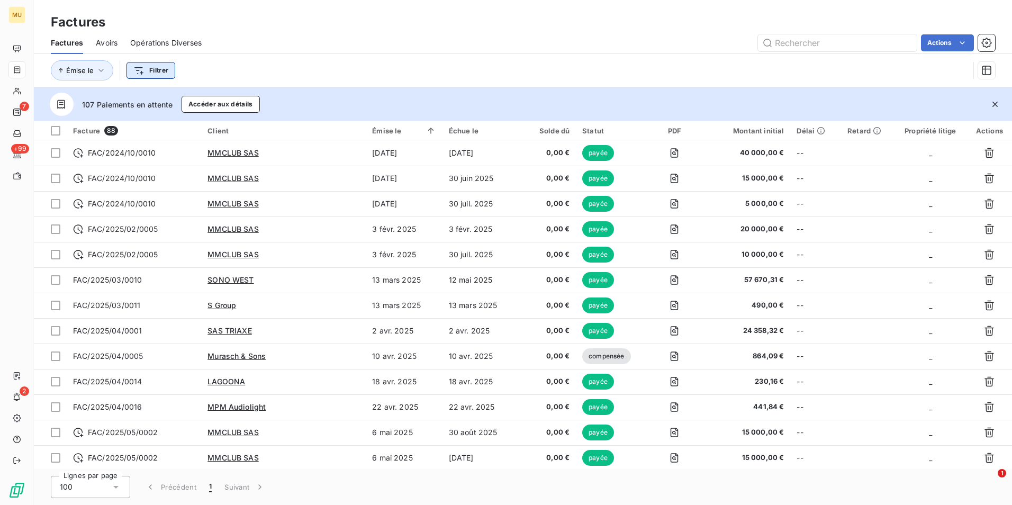
click at [152, 64] on html "MU 7 +99 2 Factures Factures Avoirs Opérations Diverses Actions Émise le Filtre…" at bounding box center [506, 252] width 1012 height 505
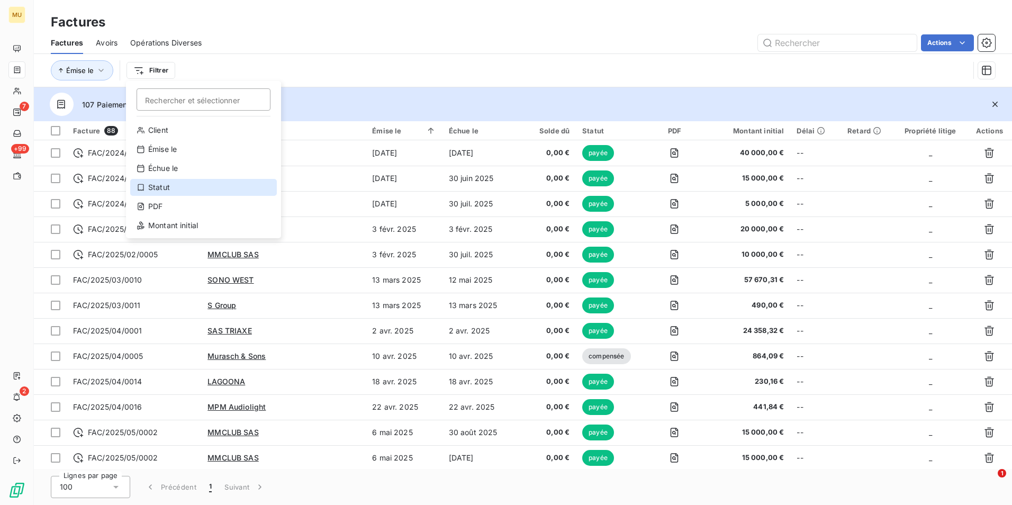
click at [179, 185] on div "Statut" at bounding box center [203, 187] width 147 height 17
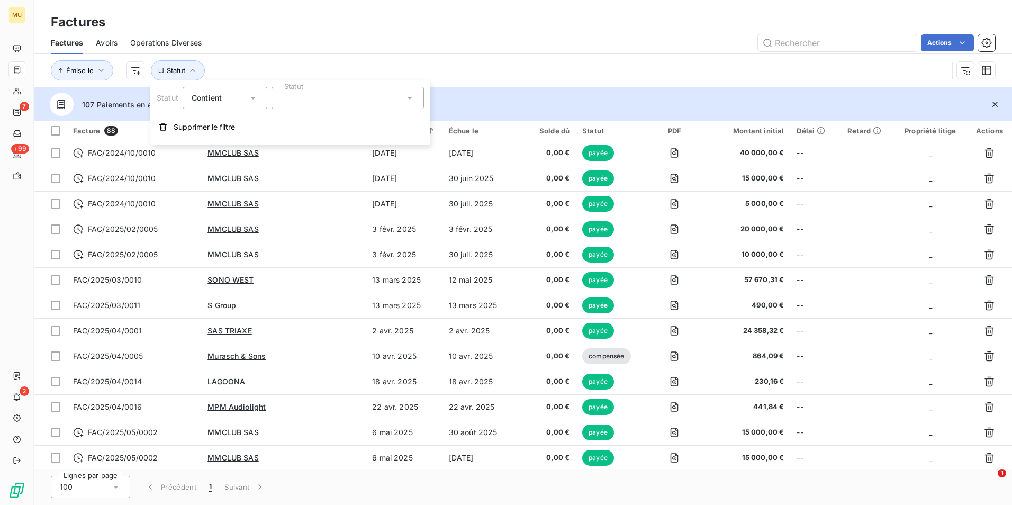
click at [284, 94] on div at bounding box center [348, 98] width 152 height 22
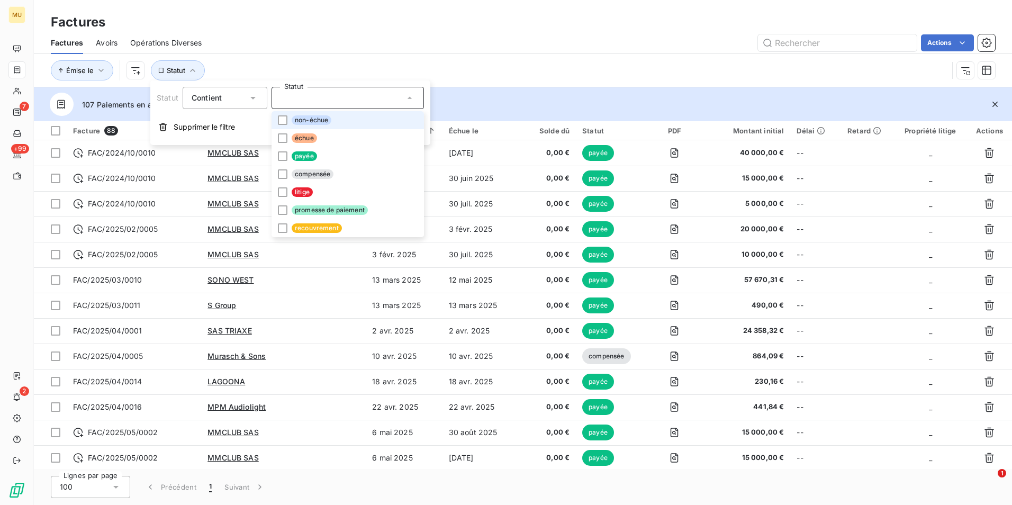
click at [326, 122] on span "non-échue" at bounding box center [312, 120] width 40 height 10
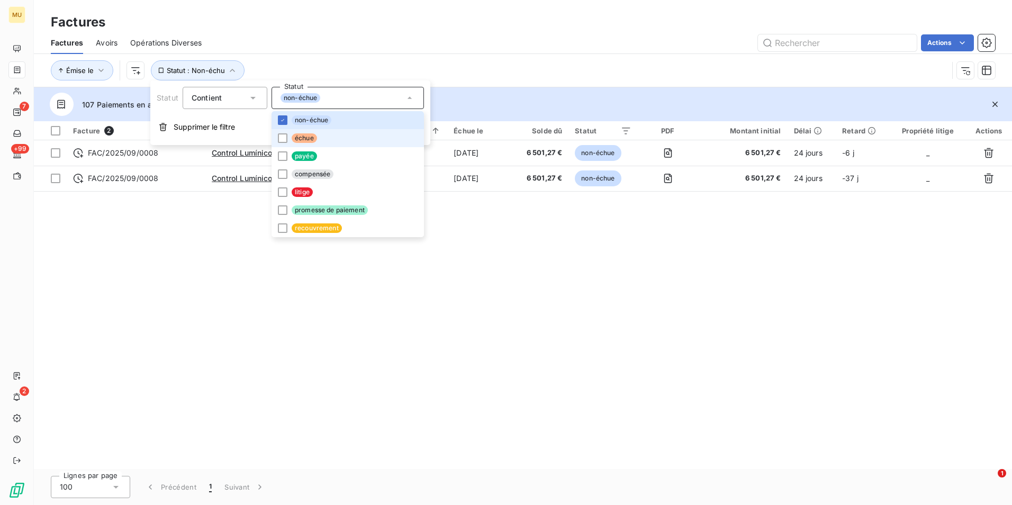
click at [310, 140] on span "échue" at bounding box center [304, 138] width 25 height 10
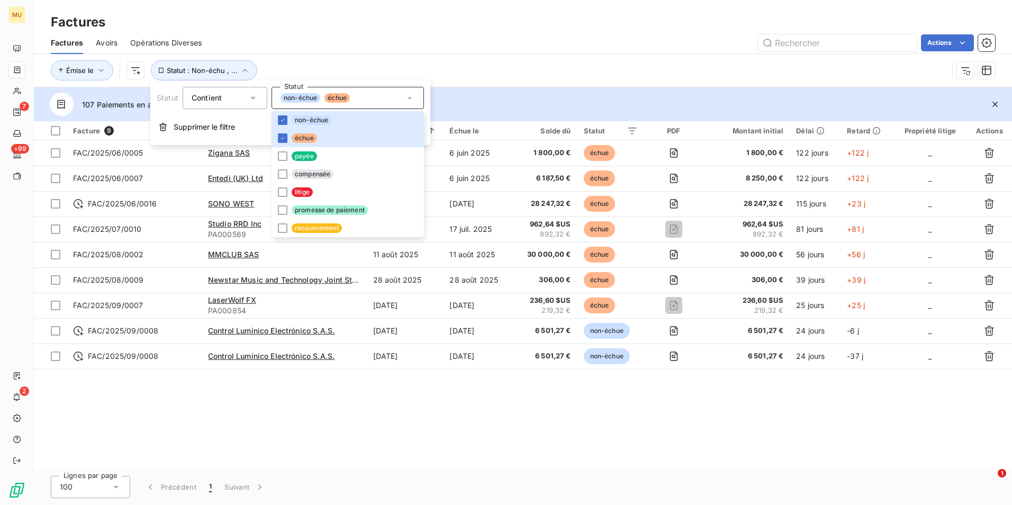
click at [500, 356] on div "Facture 9 Client Émise le Échue le Solde dû Statut PDF Montant initial Délai Re…" at bounding box center [523, 295] width 978 height 348
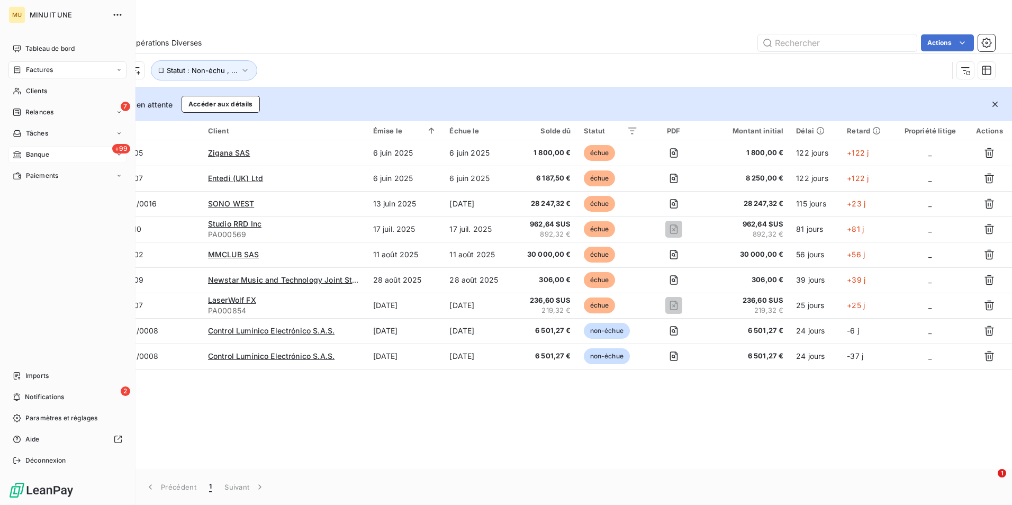
click at [51, 157] on div "+99 Banque" at bounding box center [67, 154] width 118 height 17
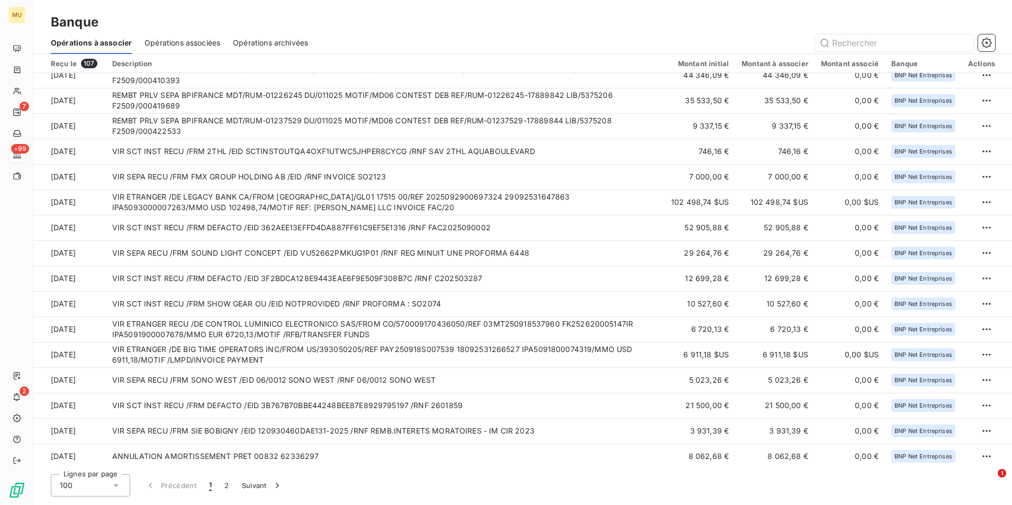
scroll to position [318, 0]
